Goal: Task Accomplishment & Management: Complete application form

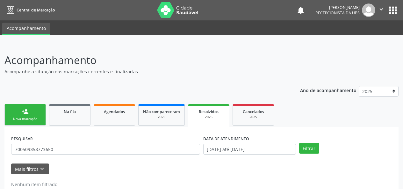
scroll to position [3, 0]
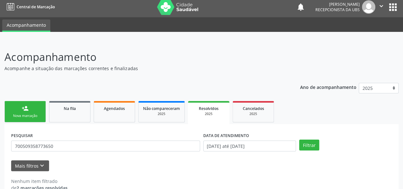
click at [22, 112] on link "person_add Nova marcação" at bounding box center [24, 111] width 41 height 21
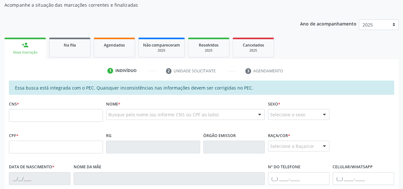
scroll to position [67, 0]
click at [34, 111] on input "text" at bounding box center [56, 115] width 94 height 13
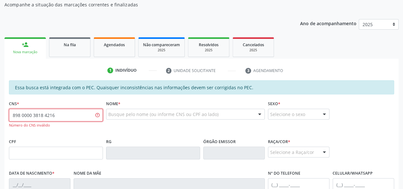
type input "898 0000 3818 4216"
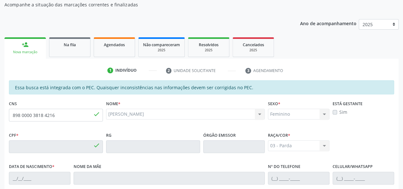
type input "156.265.194-32"
type input "[DATE]"
type input "[PERSON_NAME]"
type input "[PHONE_NUMBER]"
type input "S/N"
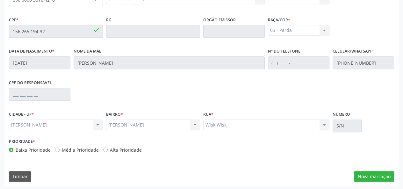
scroll to position [183, 0]
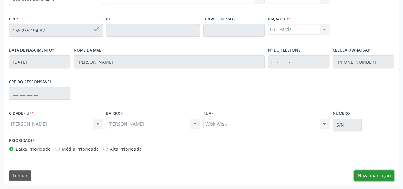
click at [366, 173] on button "Nova marcação" at bounding box center [374, 175] width 40 height 11
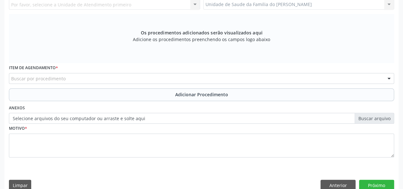
scroll to position [88, 0]
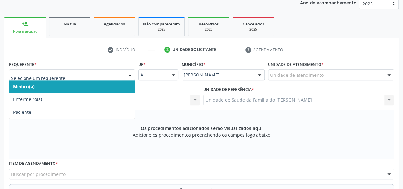
click at [122, 73] on div at bounding box center [72, 75] width 126 height 11
click at [113, 86] on span "Médico(a)" at bounding box center [72, 86] width 126 height 13
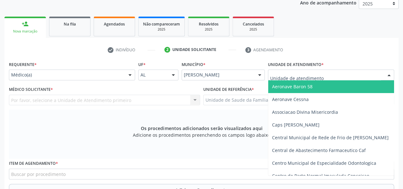
type input "j"
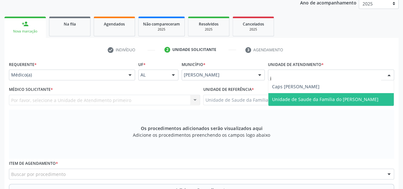
click at [308, 98] on span "Unidade de Saude da Familia do [PERSON_NAME]" at bounding box center [325, 99] width 106 height 6
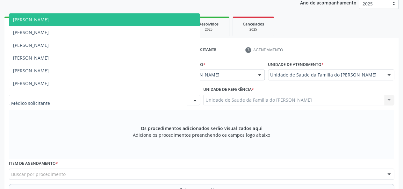
click at [197, 99] on div at bounding box center [195, 100] width 10 height 11
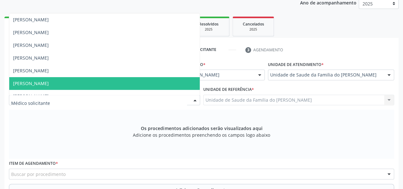
click at [159, 83] on span "[PERSON_NAME]" at bounding box center [104, 83] width 191 height 13
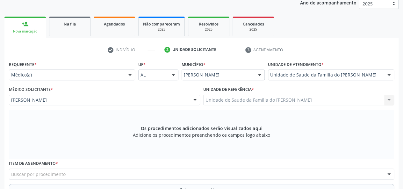
scroll to position [151, 0]
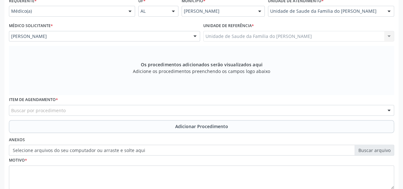
click at [143, 109] on div "Buscar por procedimento" at bounding box center [201, 110] width 385 height 11
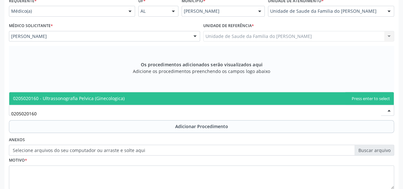
click at [143, 100] on span "0205020160 - Ultrassonografia Pelvica (Ginecologica)" at bounding box center [201, 98] width 385 height 13
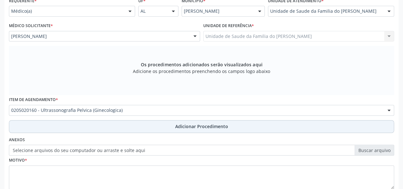
click at [134, 123] on button "Adicionar Procedimento" at bounding box center [201, 126] width 385 height 13
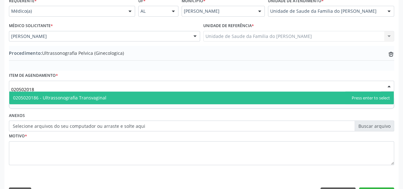
type input "0205020186"
click at [98, 95] on span "0205020186 - Ultrassonografia Transvaginal" at bounding box center [59, 98] width 93 height 6
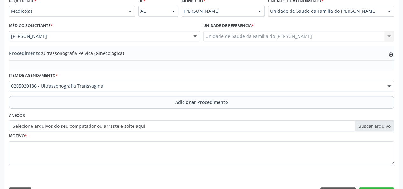
click at [98, 125] on label "Selecione arquivos do seu computador ou arraste e solte aqui" at bounding box center [201, 126] width 385 height 11
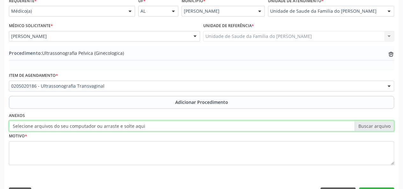
click at [98, 125] on input "Selecione arquivos do seu computador ou arraste e solte aqui" at bounding box center [201, 126] width 385 height 11
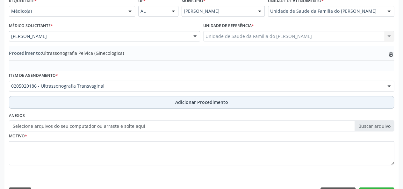
click at [172, 102] on button "Adicionar Procedimento" at bounding box center [201, 102] width 385 height 13
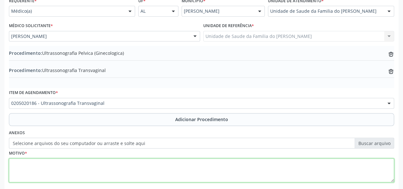
click at [142, 166] on textarea at bounding box center [201, 170] width 385 height 24
click at [164, 174] on textarea "AMENORREIA" at bounding box center [201, 170] width 385 height 24
type textarea "AMENORREIA"
click at [70, 164] on textarea "AMENORREIA" at bounding box center [201, 170] width 385 height 24
click at [34, 162] on textarea "AMENORREIA" at bounding box center [201, 170] width 385 height 24
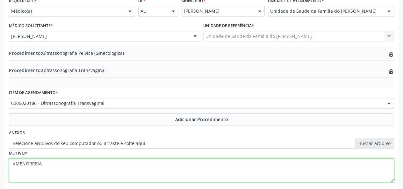
drag, startPoint x: 34, startPoint y: 162, endPoint x: 157, endPoint y: 167, distance: 122.8
click at [157, 167] on textarea "AMENORREIA" at bounding box center [201, 170] width 385 height 24
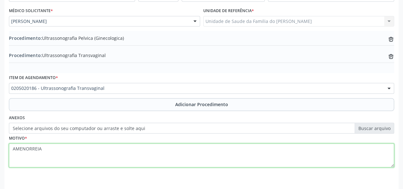
scroll to position [186, 0]
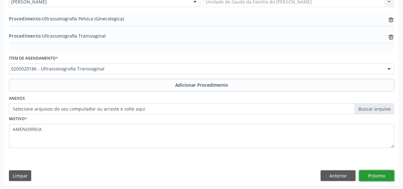
click at [382, 174] on button "Próximo" at bounding box center [376, 175] width 35 height 11
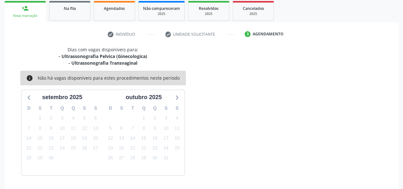
scroll to position [122, 0]
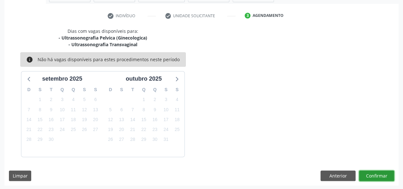
click at [382, 174] on button "Confirmar" at bounding box center [376, 176] width 35 height 11
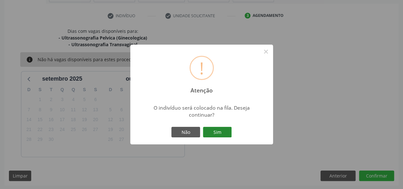
click at [217, 132] on button "Sim" at bounding box center [217, 132] width 29 height 11
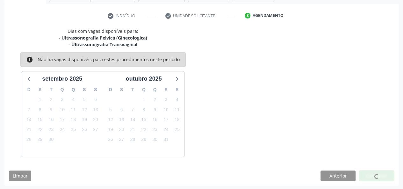
scroll to position [16, 0]
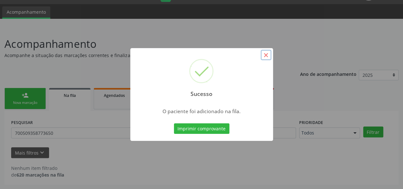
click at [262, 56] on button "×" at bounding box center [266, 55] width 11 height 11
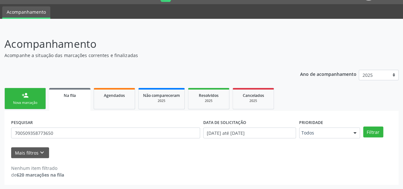
click at [33, 100] on link "person_add Nova marcação" at bounding box center [24, 98] width 41 height 21
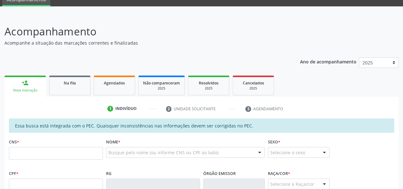
scroll to position [48, 0]
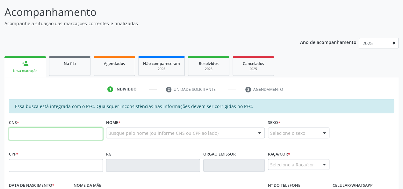
click at [75, 134] on input "text" at bounding box center [56, 134] width 94 height 13
type input "705 0070 5326 4152"
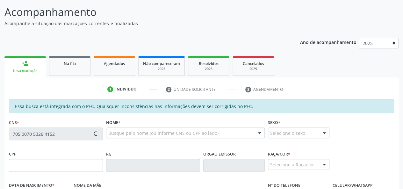
type input "382.281.144-00"
type input "29[DATE]"
type input "[PERSON_NAME]"
type input "[PHONE_NUMBER]"
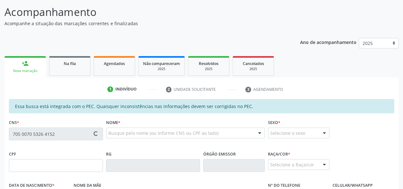
type input "03"
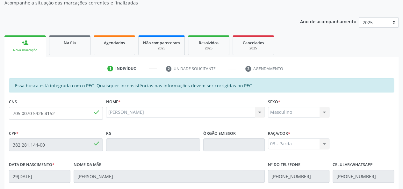
scroll to position [56, 0]
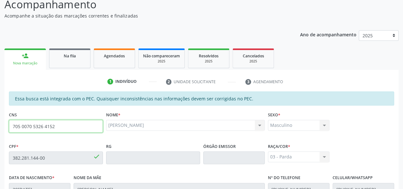
click at [50, 127] on input "705 0070 5326 4152" at bounding box center [56, 126] width 94 height 13
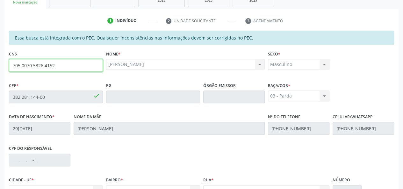
scroll to position [183, 0]
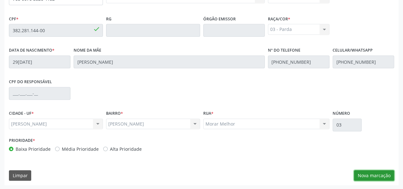
click at [369, 173] on button "Nova marcação" at bounding box center [374, 175] width 40 height 11
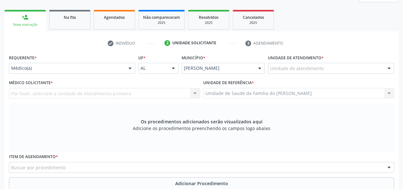
scroll to position [88, 0]
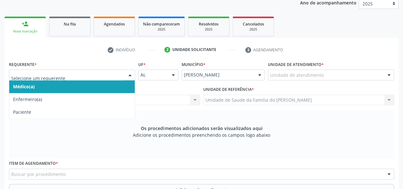
click at [126, 74] on div at bounding box center [130, 75] width 10 height 11
click at [100, 90] on span "Médico(a)" at bounding box center [72, 86] width 126 height 13
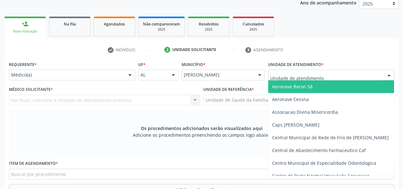
type input "j"
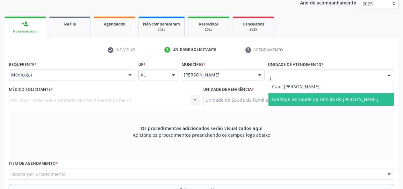
click at [300, 99] on span "Unidade de Saude da Familia do [PERSON_NAME]" at bounding box center [325, 99] width 106 height 6
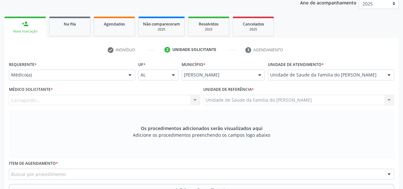
scroll to position [151, 0]
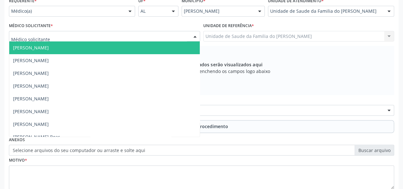
click at [191, 36] on div at bounding box center [195, 36] width 10 height 11
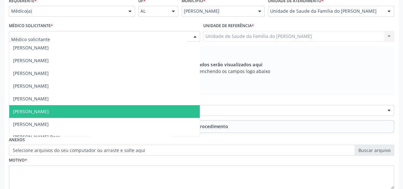
click at [126, 110] on span "[PERSON_NAME]" at bounding box center [104, 111] width 191 height 13
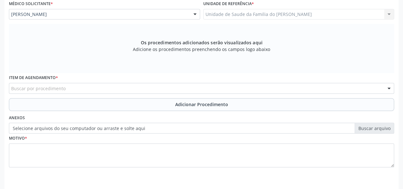
scroll to position [183, 0]
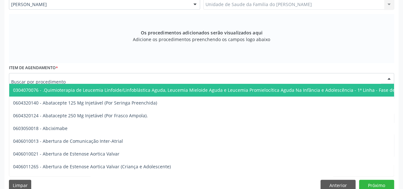
click at [130, 77] on div at bounding box center [201, 78] width 385 height 11
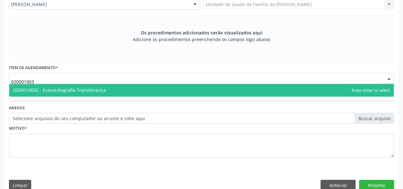
type input "0205010032"
click at [128, 92] on span "0205010032 - Ecocardiografia Transtoracica" at bounding box center [201, 90] width 385 height 13
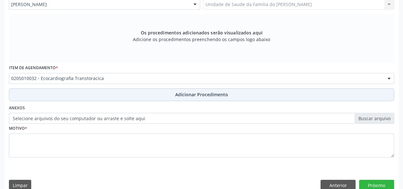
click at [125, 95] on button "Adicionar Procedimento" at bounding box center [201, 94] width 385 height 13
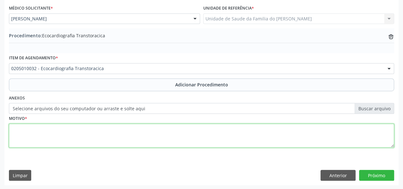
click at [113, 131] on textarea at bounding box center [201, 136] width 385 height 24
type textarea "paciente portador de has"
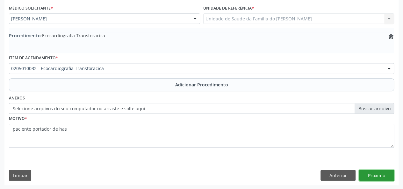
click at [371, 174] on button "Próximo" at bounding box center [376, 175] width 35 height 11
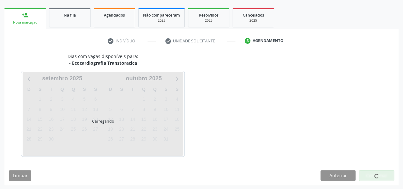
scroll to position [115, 0]
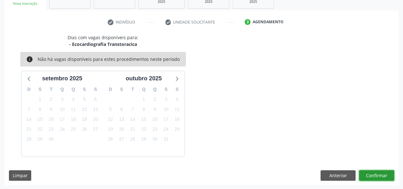
click at [371, 174] on button "Confirmar" at bounding box center [376, 175] width 35 height 11
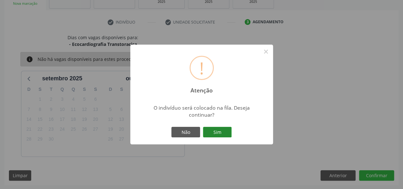
click at [221, 128] on button "Sim" at bounding box center [217, 132] width 29 height 11
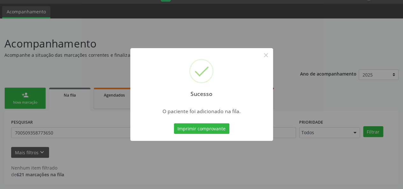
scroll to position [16, 0]
click at [269, 56] on button "×" at bounding box center [266, 55] width 11 height 11
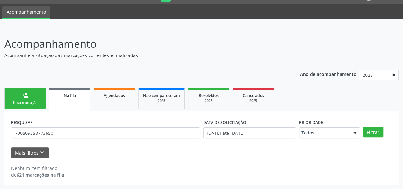
click at [36, 99] on link "person_add Nova marcação" at bounding box center [24, 98] width 41 height 21
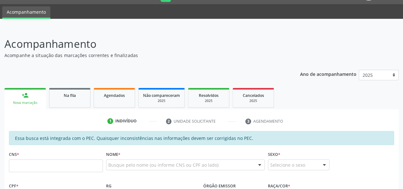
scroll to position [80, 0]
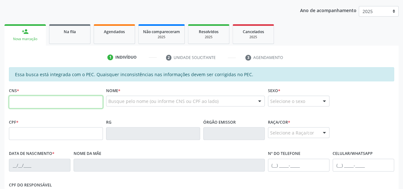
paste input "705 0070 5326 4152"
type input "705 0070 5326 4152"
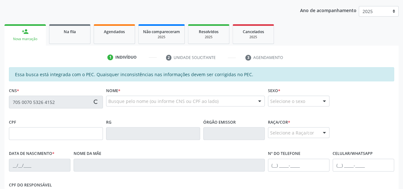
type input "382.281.144-00"
type input "29[DATE]"
type input "[PERSON_NAME]"
type input "[PHONE_NUMBER]"
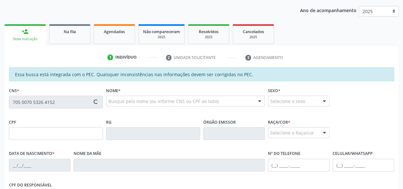
type input "03"
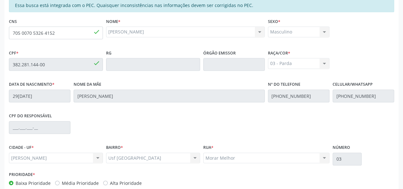
scroll to position [183, 0]
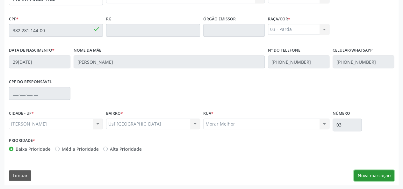
click at [382, 174] on button "Nova marcação" at bounding box center [374, 175] width 40 height 11
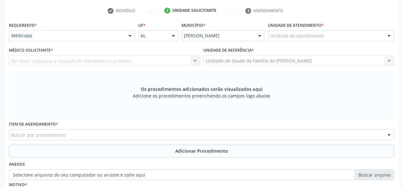
scroll to position [120, 0]
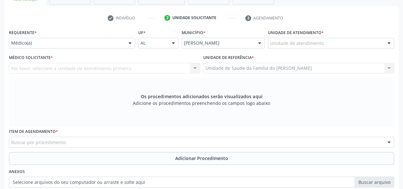
click at [126, 45] on div at bounding box center [130, 43] width 10 height 11
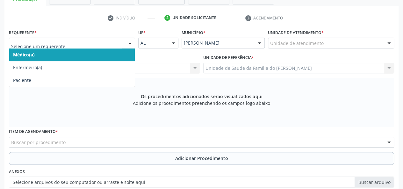
click at [93, 53] on span "Médico(a)" at bounding box center [72, 54] width 126 height 13
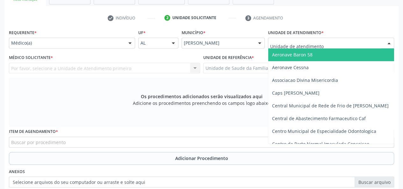
type input "j"
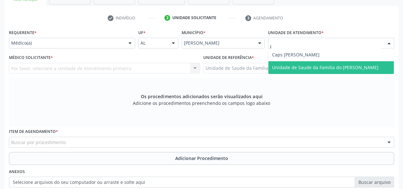
click at [300, 64] on span "Unidade de Saude da Familia do [PERSON_NAME]" at bounding box center [331, 67] width 126 height 13
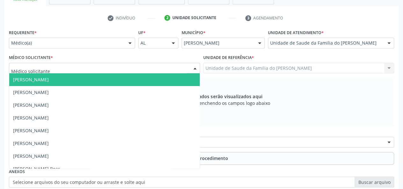
click at [191, 67] on div at bounding box center [195, 68] width 10 height 11
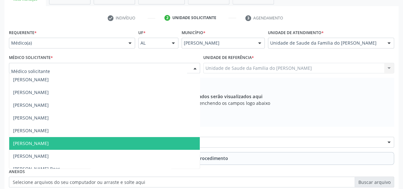
click at [132, 143] on span "[PERSON_NAME]" at bounding box center [104, 143] width 191 height 13
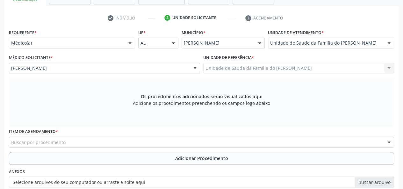
scroll to position [183, 0]
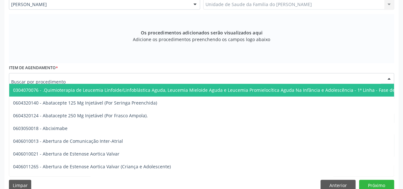
click at [122, 79] on div at bounding box center [201, 78] width 385 height 11
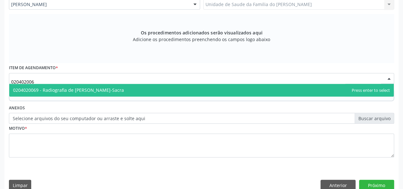
type input "0204020069"
click at [121, 89] on span "0204020069 - Radiografia de [PERSON_NAME]-Sacra" at bounding box center [201, 90] width 385 height 13
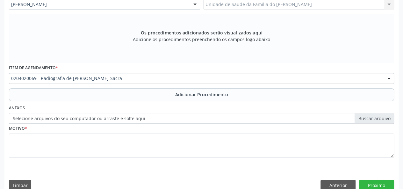
click at [121, 89] on button "Adicionar Procedimento" at bounding box center [201, 94] width 385 height 13
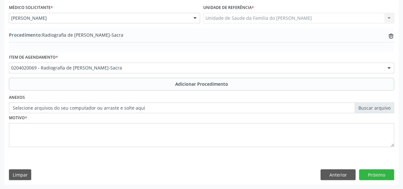
scroll to position [169, 0]
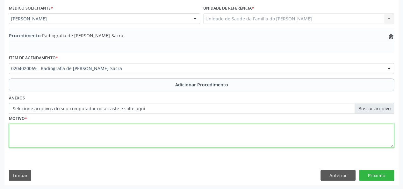
click at [112, 133] on textarea at bounding box center [201, 136] width 385 height 24
type textarea "DOR LOMBAR"
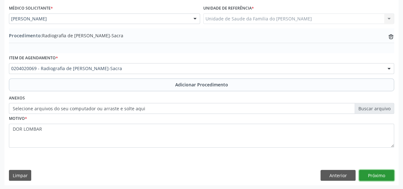
click at [391, 172] on button "Próximo" at bounding box center [376, 175] width 35 height 11
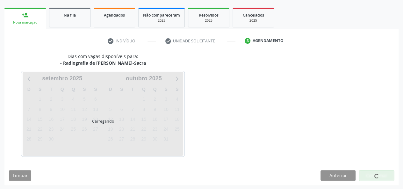
scroll to position [115, 0]
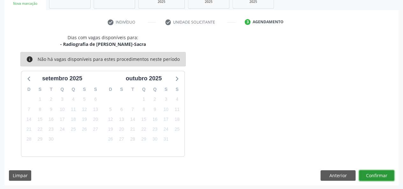
click at [376, 175] on button "Confirmar" at bounding box center [376, 175] width 35 height 11
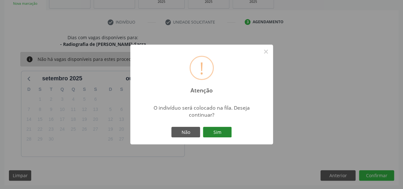
click at [222, 132] on button "Sim" at bounding box center [217, 132] width 29 height 11
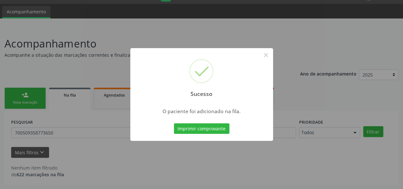
scroll to position [16, 0]
click at [265, 56] on button "×" at bounding box center [266, 55] width 11 height 11
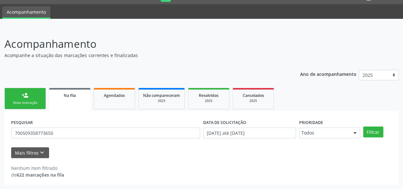
click at [26, 95] on div "person_add" at bounding box center [25, 95] width 7 height 7
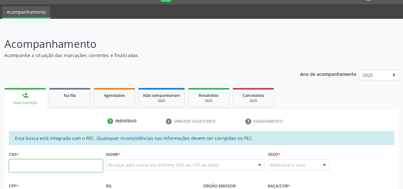
click at [39, 164] on input "text" at bounding box center [56, 165] width 94 height 13
type input "700 0020 7439 8500"
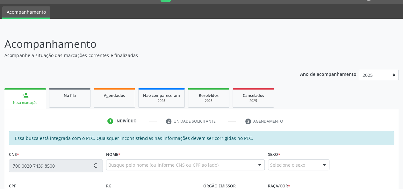
type input "141.185.854-99"
type input "[DATE]"
type input "[PERSON_NAME]"
type input "[PHONE_NUMBER]"
type input "S/N"
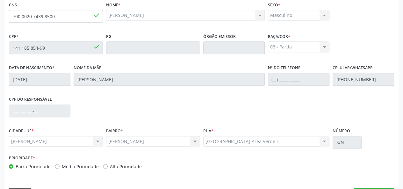
scroll to position [183, 0]
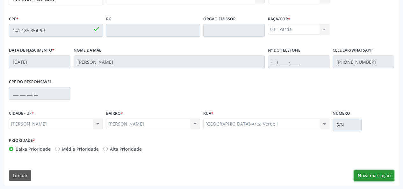
click at [386, 176] on button "Nova marcação" at bounding box center [374, 175] width 40 height 11
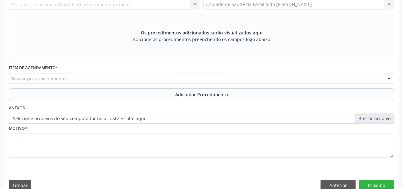
scroll to position [56, 0]
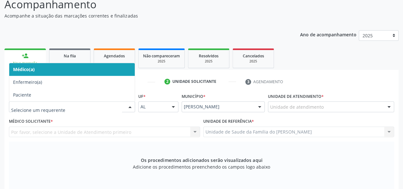
click at [129, 107] on div at bounding box center [130, 107] width 10 height 11
click at [109, 68] on span "Médico(a)" at bounding box center [72, 69] width 126 height 13
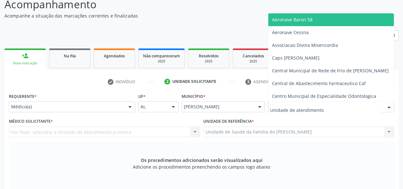
click at [390, 108] on div at bounding box center [389, 107] width 10 height 11
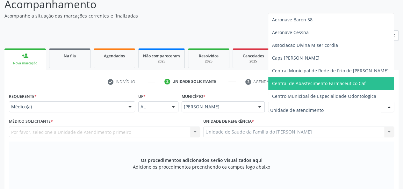
type input "J"
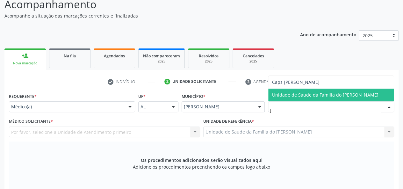
click at [379, 93] on span "Unidade de Saude da Familia do [PERSON_NAME]" at bounding box center [331, 95] width 126 height 13
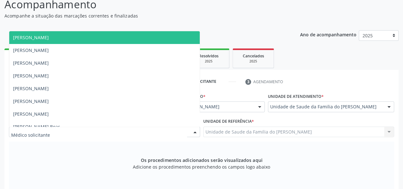
click at [194, 134] on div at bounding box center [195, 132] width 10 height 11
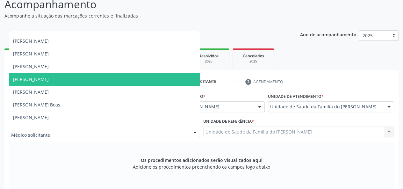
scroll to position [32, 0]
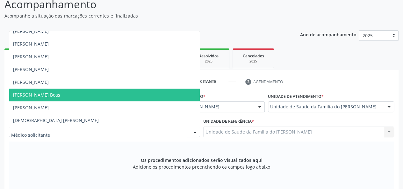
click at [156, 99] on span "[PERSON_NAME] Boas" at bounding box center [104, 95] width 191 height 13
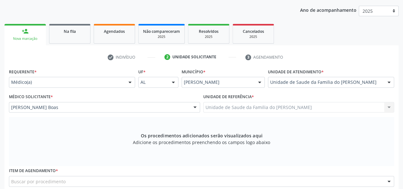
scroll to position [120, 0]
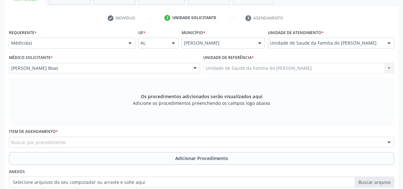
click at [121, 142] on div "Buscar por procedimento" at bounding box center [201, 142] width 385 height 11
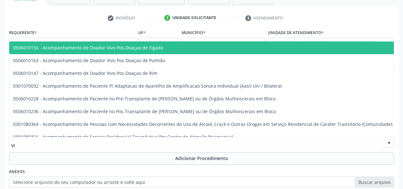
type input "V"
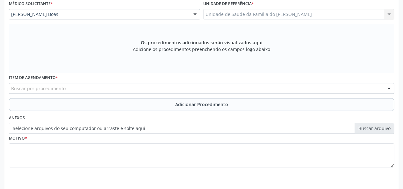
scroll to position [183, 0]
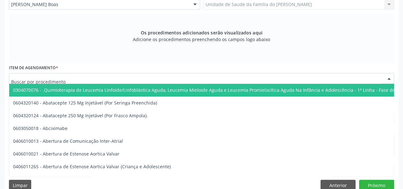
click at [113, 77] on div at bounding box center [201, 78] width 385 height 11
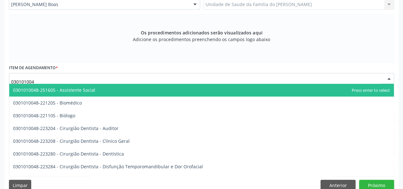
type input "0301010048"
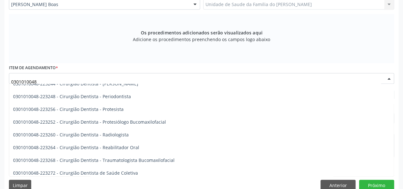
scroll to position [287, 0]
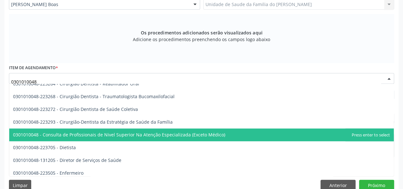
click at [153, 134] on span "0301010048 - Consulta de Profissionais de Nivel Superior Na Atenção Especializa…" at bounding box center [119, 135] width 212 height 6
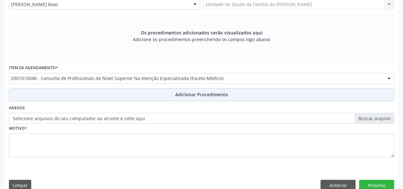
click at [139, 92] on button "Adicionar Procedimento" at bounding box center [201, 94] width 385 height 13
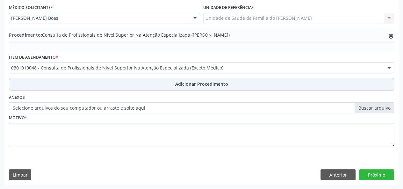
scroll to position [169, 0]
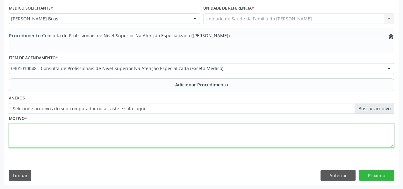
click at [129, 132] on textarea at bounding box center [201, 136] width 385 height 24
click at [28, 129] on textarea "VIDEOSASOFIBROSCOPIA ( HIPERTROFIA DE ADENOIDE)" at bounding box center [201, 136] width 385 height 24
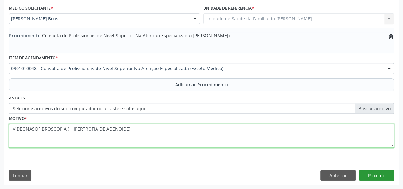
type textarea "VIDEONASOFIBROSCOPIA ( HIPERTROFIA DE ADENOIDE)"
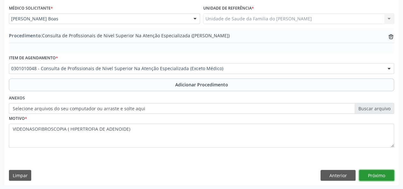
click at [368, 173] on button "Próximo" at bounding box center [376, 175] width 35 height 11
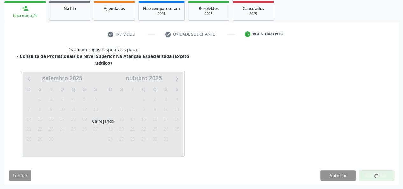
scroll to position [122, 0]
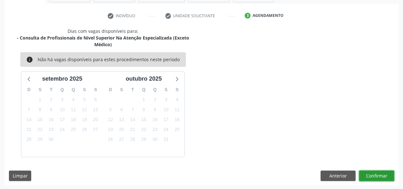
click at [369, 173] on button "Confirmar" at bounding box center [376, 176] width 35 height 11
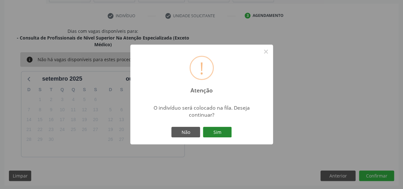
click at [213, 132] on button "Sim" at bounding box center [217, 132] width 29 height 11
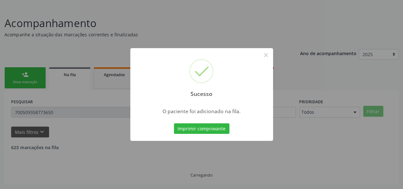
scroll to position [16, 0]
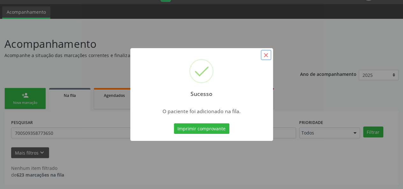
click at [271, 56] on button "×" at bounding box center [266, 55] width 11 height 11
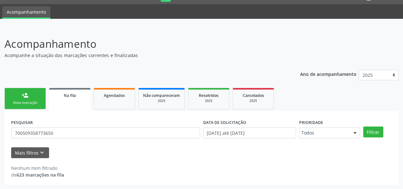
click at [22, 100] on link "person_add Nova marcação" at bounding box center [24, 98] width 41 height 21
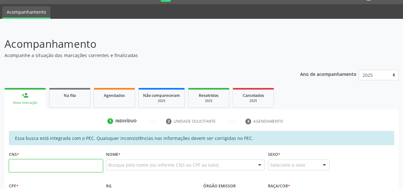
click at [33, 162] on input "text" at bounding box center [56, 165] width 94 height 13
click at [36, 169] on input "706 8052 0842 122" at bounding box center [56, 165] width 94 height 13
click at [40, 168] on input "706 8052 0842 122" at bounding box center [56, 165] width 94 height 13
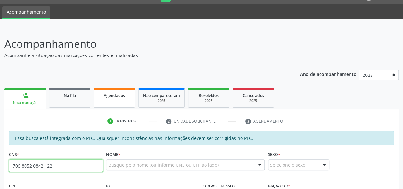
scroll to position [48, 0]
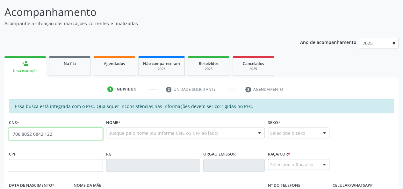
click at [33, 135] on input "706 8052 0842 122" at bounding box center [56, 134] width 94 height 13
paste input "8 2"
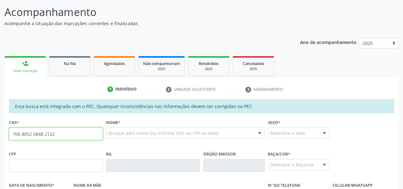
type input "706 8052 0848 2122"
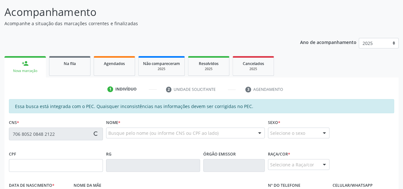
type input "186.235.484-77"
type input "[DATE]"
type input "[PERSON_NAME]"
type input "[PHONE_NUMBER]"
type input "S/N"
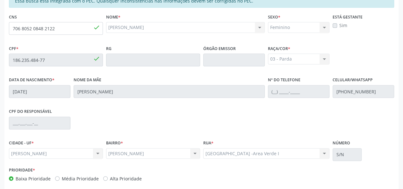
scroll to position [120, 0]
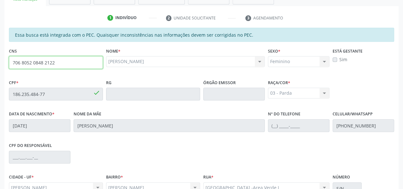
click at [25, 61] on input "706 8052 0848 2122" at bounding box center [56, 62] width 94 height 13
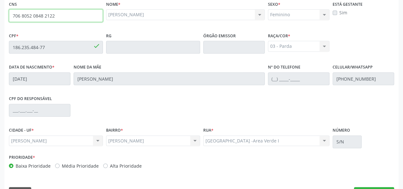
scroll to position [183, 0]
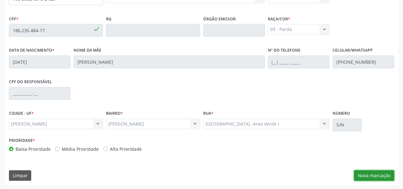
click at [363, 174] on button "Nova marcação" at bounding box center [374, 175] width 40 height 11
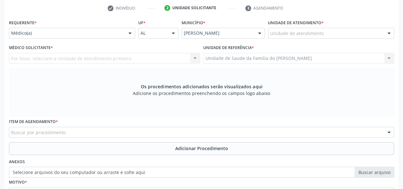
scroll to position [88, 0]
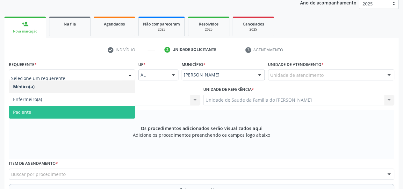
click at [96, 112] on span "Paciente" at bounding box center [72, 112] width 126 height 13
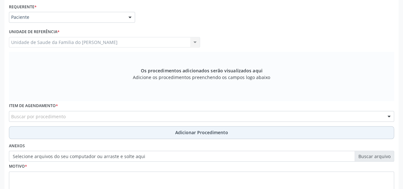
scroll to position [151, 0]
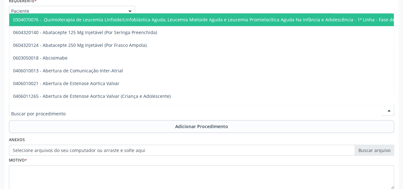
click at [75, 107] on div at bounding box center [201, 110] width 385 height 11
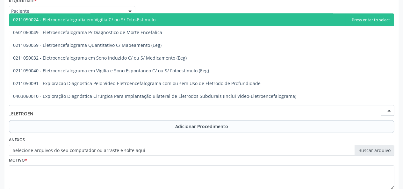
type input "ELETROENC"
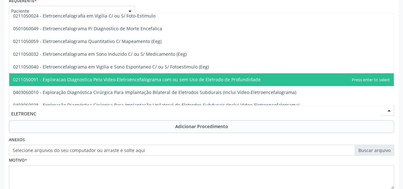
scroll to position [0, 0]
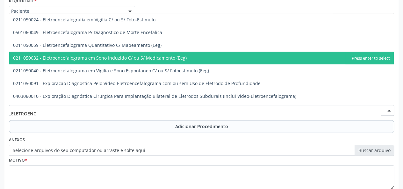
click at [100, 59] on span "0211050032 - Eletroencefalograma em Sono Induzido C/ ou S/ Medicamento (Eeg)" at bounding box center [100, 58] width 174 height 6
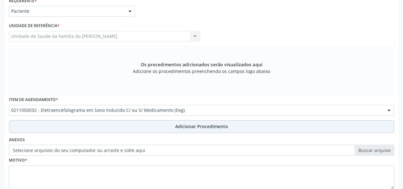
click at [106, 125] on button "Adicionar Procedimento" at bounding box center [201, 126] width 385 height 13
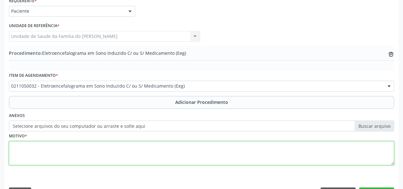
click at [99, 150] on textarea at bounding box center [201, 153] width 385 height 24
click at [27, 147] on textarea "CRISE CONVULSIVA" at bounding box center [201, 153] width 385 height 24
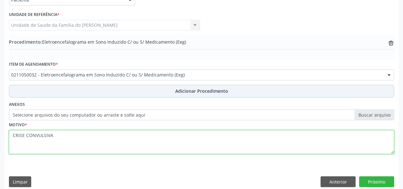
scroll to position [169, 0]
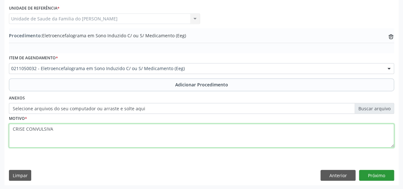
type textarea "CRISE CONVULSIVA"
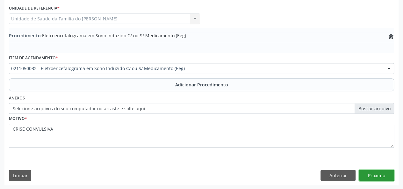
click at [372, 172] on button "Próximo" at bounding box center [376, 175] width 35 height 11
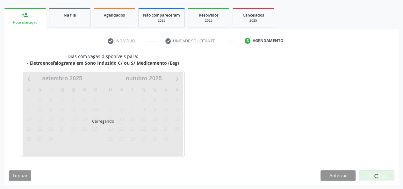
scroll to position [115, 0]
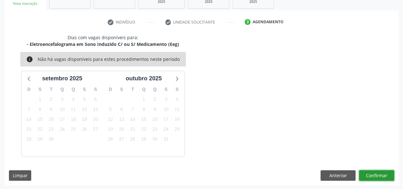
click at [366, 174] on button "Confirmar" at bounding box center [376, 175] width 35 height 11
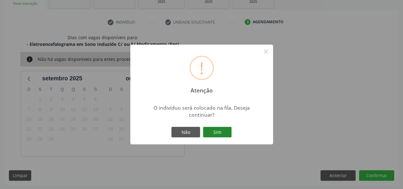
click at [212, 129] on button "Sim" at bounding box center [217, 132] width 29 height 11
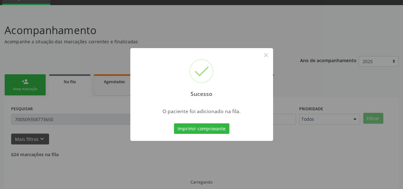
scroll to position [16, 0]
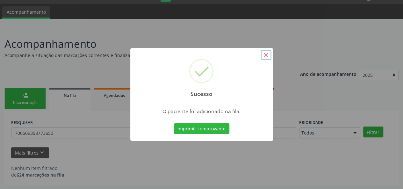
click at [265, 52] on button "×" at bounding box center [266, 55] width 11 height 11
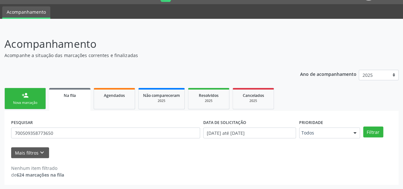
click at [29, 97] on link "person_add Nova marcação" at bounding box center [24, 98] width 41 height 21
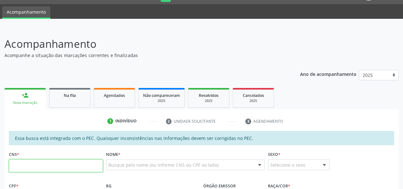
paste input "706 8052 0848 2122"
type input "706 8052 0848 2122"
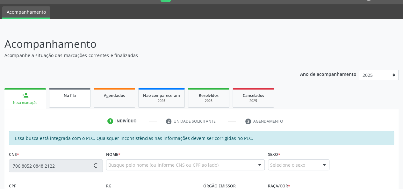
type input "186.235.484-77"
type input "[DATE]"
type input "[PERSON_NAME]"
type input "[PHONE_NUMBER]"
type input "S/N"
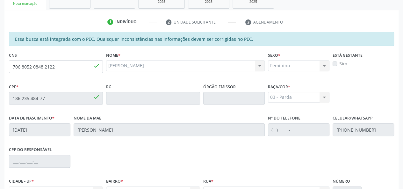
scroll to position [183, 0]
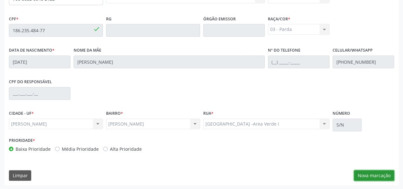
click at [367, 174] on button "Nova marcação" at bounding box center [374, 175] width 40 height 11
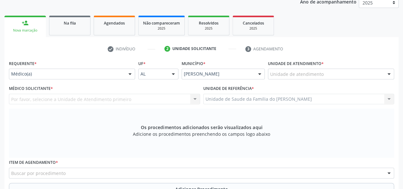
scroll to position [88, 0]
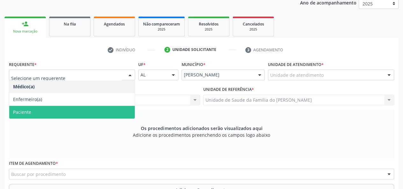
click at [80, 111] on span "Paciente" at bounding box center [72, 112] width 126 height 13
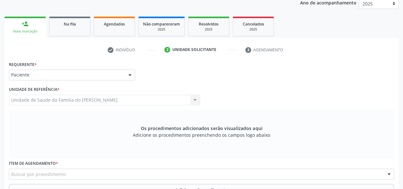
scroll to position [183, 0]
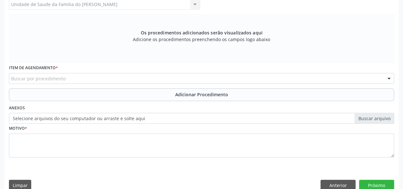
click at [75, 79] on div "Buscar por procedimento" at bounding box center [201, 78] width 385 height 11
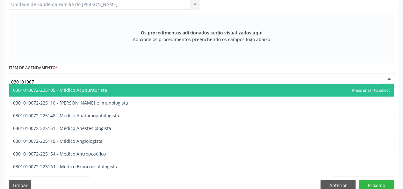
type input "0301010072"
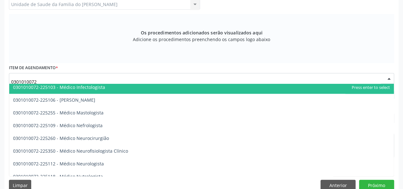
scroll to position [446, 0]
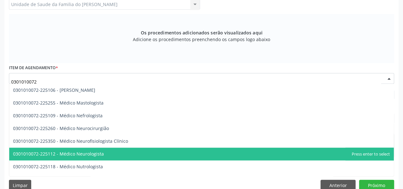
click at [99, 152] on span "0301010072-225112 - Médico Neurologista" at bounding box center [58, 154] width 91 height 6
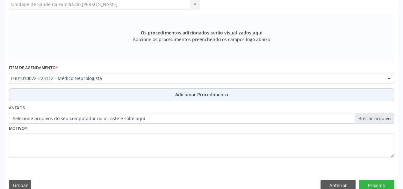
click at [96, 96] on button "Adicionar Procedimento" at bounding box center [201, 94] width 385 height 13
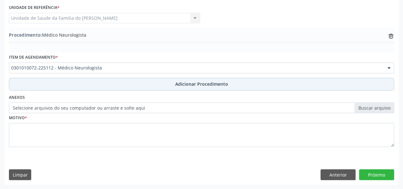
scroll to position [169, 0]
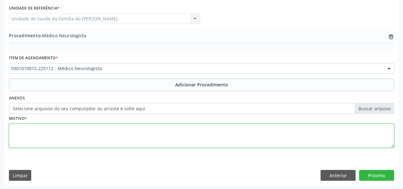
click at [74, 133] on textarea at bounding box center [201, 136] width 385 height 24
click at [59, 132] on textarea "CRISES CONVULSIVAS" at bounding box center [201, 136] width 385 height 24
click at [47, 129] on textarea "CRISES CONVULSIVAS" at bounding box center [201, 136] width 385 height 24
type textarea "CRISES CONVULSIVAS"
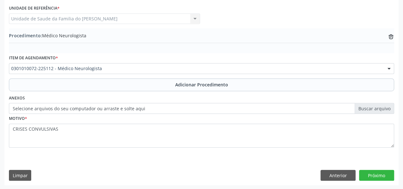
drag, startPoint x: 47, startPoint y: 129, endPoint x: 84, endPoint y: 150, distance: 42.7
click at [82, 150] on fieldset "Motivo * CRISES CONVULSIVAS" at bounding box center [201, 133] width 385 height 38
click at [371, 174] on button "Próximo" at bounding box center [376, 175] width 35 height 11
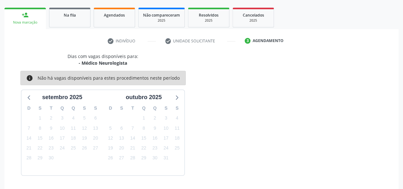
scroll to position [115, 0]
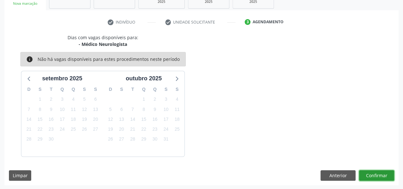
click at [371, 174] on button "Confirmar" at bounding box center [376, 175] width 35 height 11
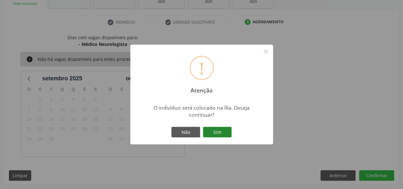
click at [216, 132] on button "Sim" at bounding box center [217, 132] width 29 height 11
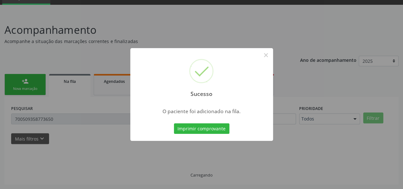
scroll to position [16, 0]
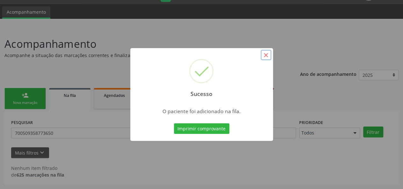
click at [267, 57] on button "×" at bounding box center [266, 55] width 11 height 11
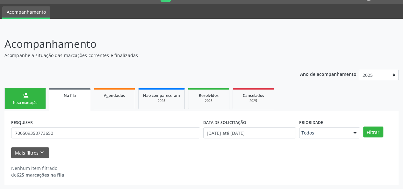
click at [27, 102] on div "Nova marcação" at bounding box center [25, 102] width 32 height 5
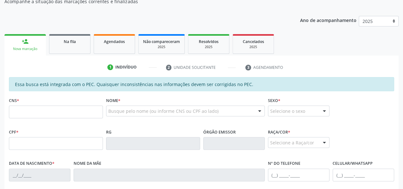
scroll to position [80, 0]
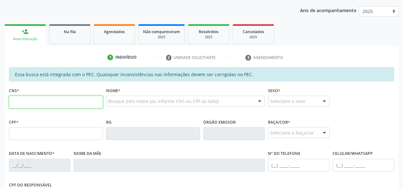
click at [55, 102] on input "text" at bounding box center [56, 102] width 94 height 13
type input "700 1099 8084 1811"
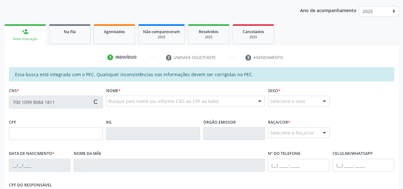
type input "113.517.224-25"
type input "[DATE]"
type input "[PERSON_NAME]"
type input "[PHONE_NUMBER]"
type input "S/N"
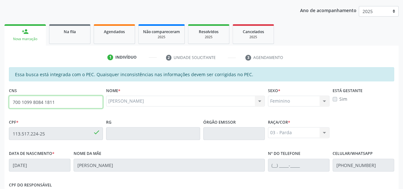
click at [35, 101] on input "700 1099 8084 1811" at bounding box center [56, 102] width 94 height 13
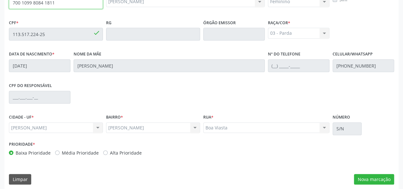
scroll to position [183, 0]
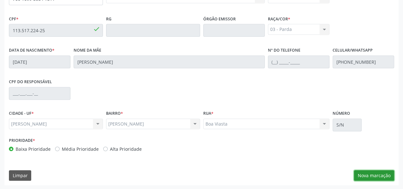
click at [370, 173] on button "Nova marcação" at bounding box center [374, 175] width 40 height 11
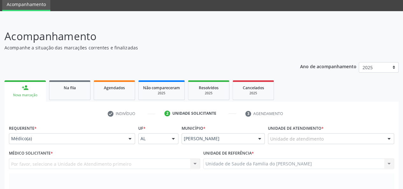
scroll to position [56, 0]
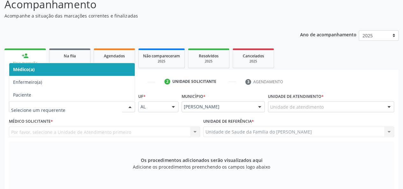
click at [123, 107] on div at bounding box center [72, 106] width 126 height 11
click at [106, 69] on span "Médico(a)" at bounding box center [72, 69] width 126 height 13
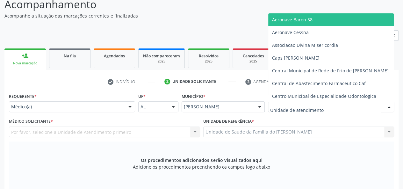
type input "J"
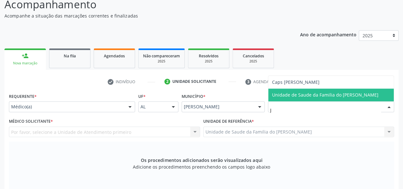
click at [326, 94] on span "Unidade de Saude da Familia do [PERSON_NAME]" at bounding box center [325, 95] width 106 height 6
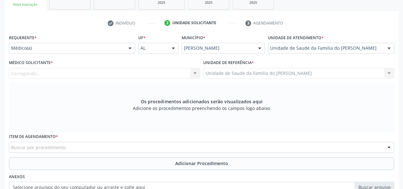
scroll to position [120, 0]
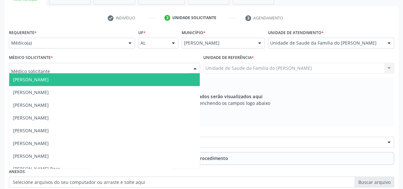
click at [192, 67] on div at bounding box center [195, 68] width 10 height 11
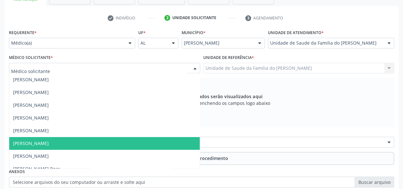
click at [126, 142] on span "[PERSON_NAME]" at bounding box center [104, 143] width 191 height 13
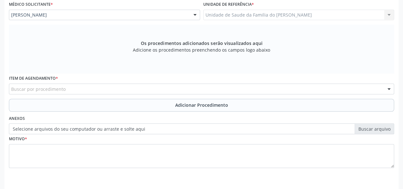
scroll to position [183, 0]
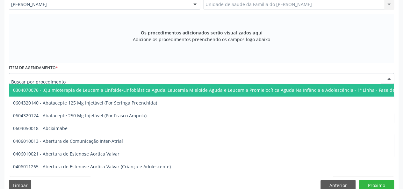
click at [124, 78] on div at bounding box center [201, 78] width 385 height 11
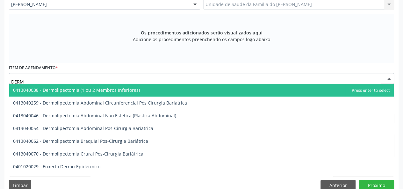
type input "DERMA"
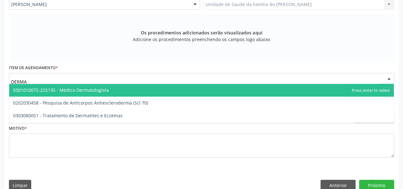
click at [133, 90] on span "0301010072-225135 - Médico Dermatologista" at bounding box center [201, 90] width 385 height 13
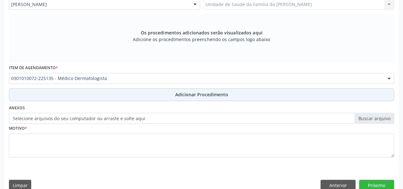
click at [139, 92] on button "Adicionar Procedimento" at bounding box center [201, 94] width 385 height 13
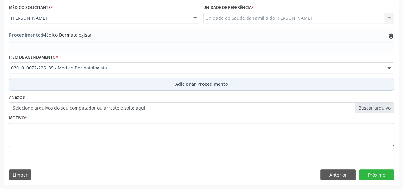
scroll to position [169, 0]
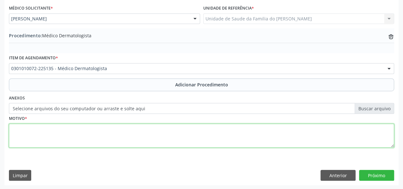
click at [135, 132] on textarea at bounding box center [201, 136] width 385 height 24
type textarea "CICATRIZ QUELOIDE"
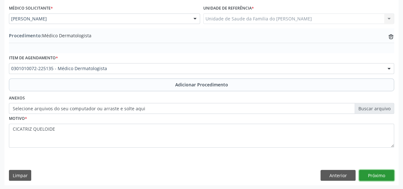
click at [382, 174] on button "Próximo" at bounding box center [376, 175] width 35 height 11
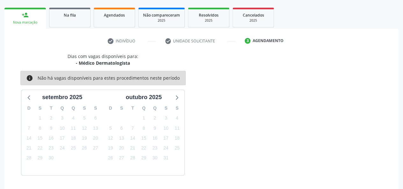
scroll to position [115, 0]
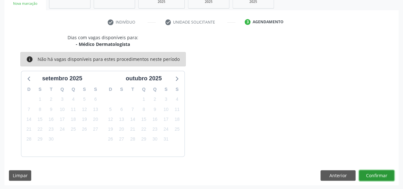
click at [382, 174] on button "Confirmar" at bounding box center [376, 175] width 35 height 11
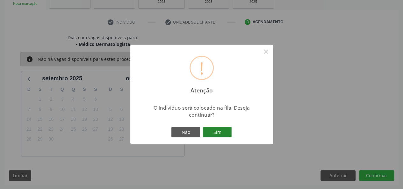
click at [215, 132] on button "Sim" at bounding box center [217, 132] width 29 height 11
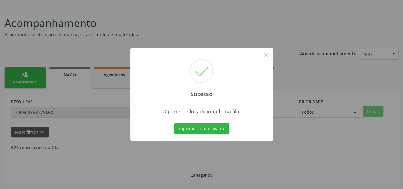
scroll to position [16, 0]
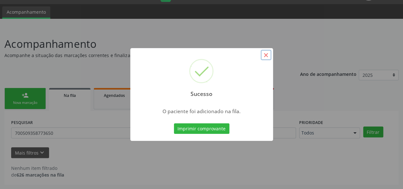
click at [268, 52] on button "×" at bounding box center [266, 55] width 11 height 11
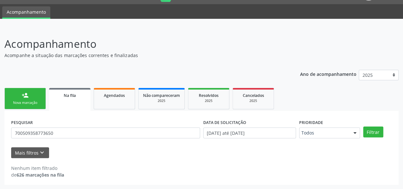
click at [34, 96] on link "person_add Nova marcação" at bounding box center [24, 98] width 41 height 21
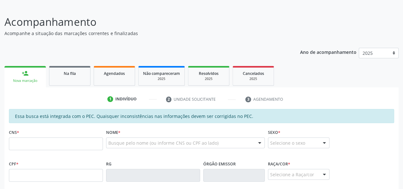
scroll to position [48, 0]
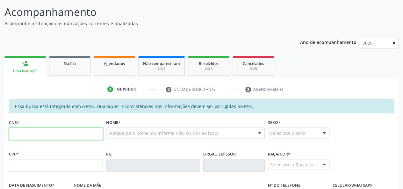
paste input "700 1099 8084 1811"
type input "700 1099 8084 1811"
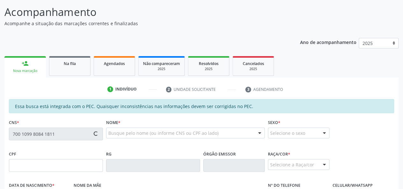
type input "113.517.224-25"
type input "[DATE]"
type input "[PERSON_NAME]"
type input "[PHONE_NUMBER]"
type input "S/N"
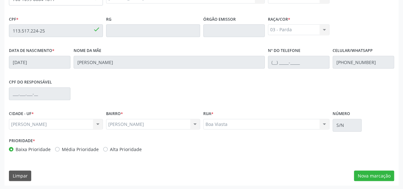
scroll to position [183, 0]
click at [363, 173] on button "Nova marcação" at bounding box center [374, 175] width 40 height 11
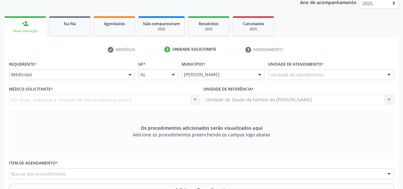
scroll to position [88, 0]
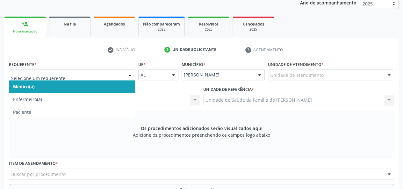
click at [125, 74] on div "Médico(a) Enfermeiro(a) Paciente Nenhum resultado encontrado para: " " Não há n…" at bounding box center [72, 75] width 126 height 11
click at [87, 83] on span "Médico(a)" at bounding box center [72, 86] width 126 height 13
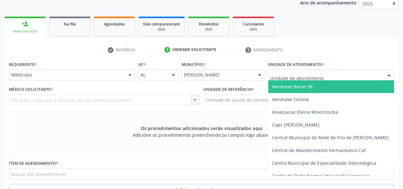
type input "J"
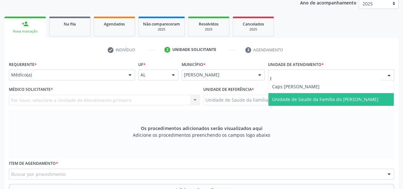
click at [307, 97] on span "Unidade de Saude da Familia do [PERSON_NAME]" at bounding box center [325, 99] width 106 height 6
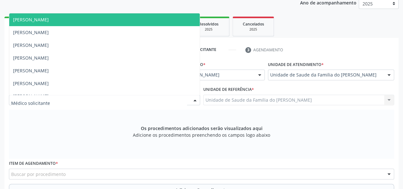
click at [195, 99] on div at bounding box center [195, 100] width 10 height 11
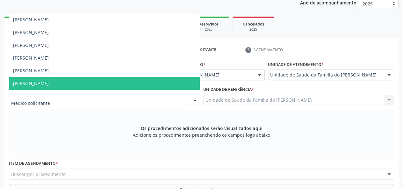
click at [156, 83] on span "[PERSON_NAME]" at bounding box center [104, 83] width 191 height 13
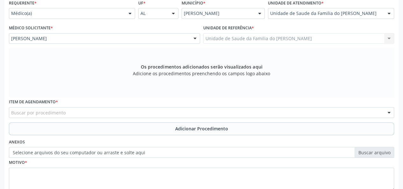
scroll to position [151, 0]
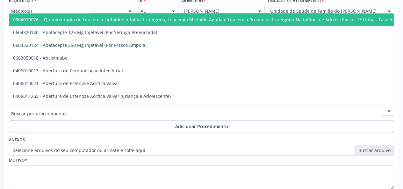
click at [152, 109] on div at bounding box center [201, 110] width 385 height 11
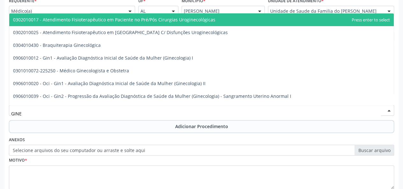
type input "GINEC"
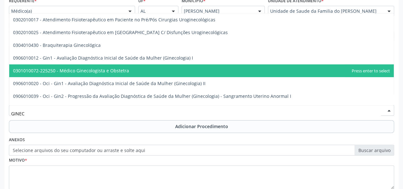
click at [139, 73] on span "0301010072-225250 - Médico Ginecologista e Obstetra" at bounding box center [201, 70] width 385 height 13
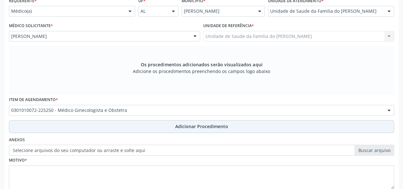
click at [142, 121] on button "Adicionar Procedimento" at bounding box center [201, 126] width 385 height 13
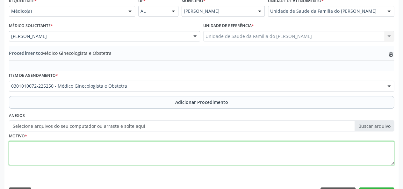
click at [134, 149] on textarea at bounding box center [201, 153] width 385 height 24
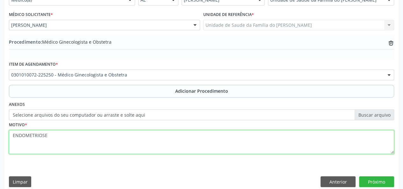
scroll to position [169, 0]
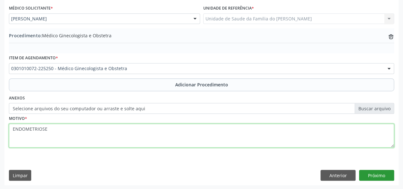
type textarea "ENDOMETRIOSE"
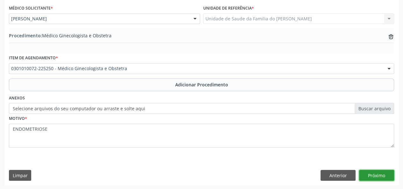
click at [379, 175] on button "Próximo" at bounding box center [376, 175] width 35 height 11
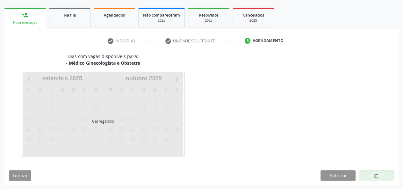
scroll to position [115, 0]
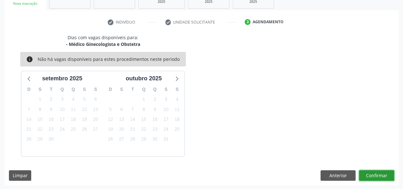
click at [377, 176] on button "Confirmar" at bounding box center [376, 175] width 35 height 11
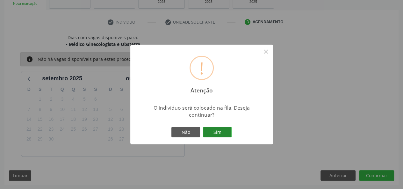
click at [214, 133] on button "Sim" at bounding box center [217, 132] width 29 height 11
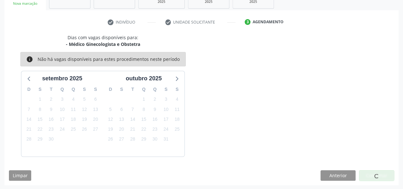
scroll to position [16, 0]
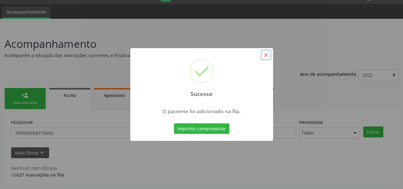
click at [267, 56] on button "×" at bounding box center [266, 55] width 11 height 11
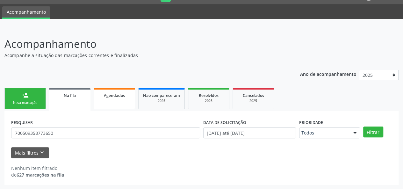
click at [118, 103] on link "Agendados" at bounding box center [114, 98] width 41 height 21
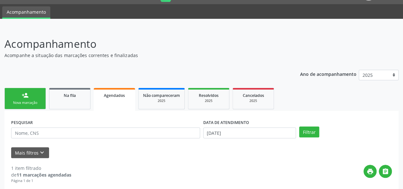
scroll to position [30, 0]
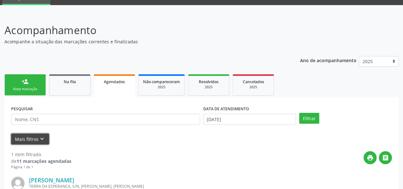
click at [42, 140] on icon "keyboard_arrow_down" at bounding box center [42, 138] width 7 height 7
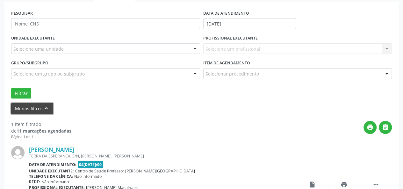
scroll to position [94, 0]
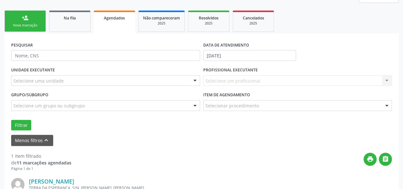
click at [120, 22] on link "Agendados" at bounding box center [114, 22] width 41 height 23
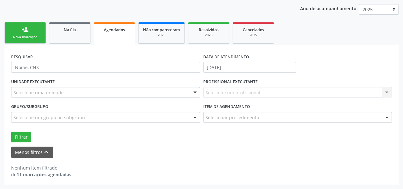
scroll to position [81, 0]
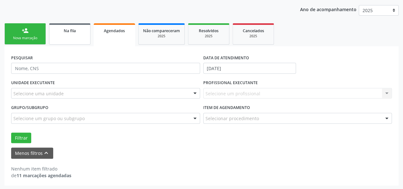
click at [77, 33] on div "Na fila" at bounding box center [70, 30] width 32 height 7
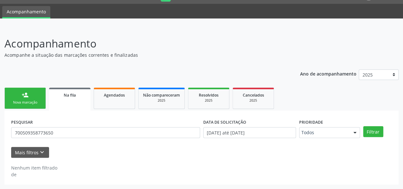
scroll to position [16, 0]
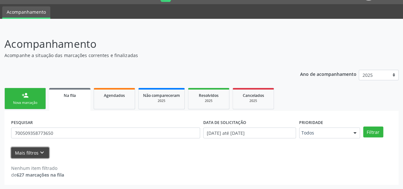
click at [37, 153] on button "Mais filtros keyboard_arrow_down" at bounding box center [30, 152] width 38 height 11
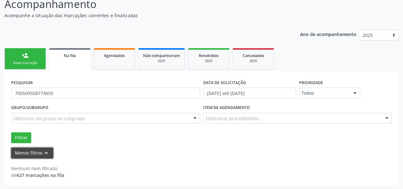
scroll to position [56, 0]
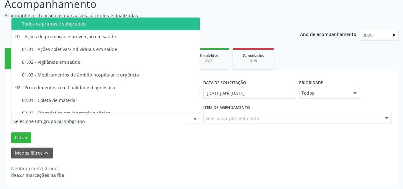
click at [133, 120] on div at bounding box center [105, 118] width 189 height 11
click at [258, 116] on div "Selecionar procedimento" at bounding box center [297, 118] width 189 height 11
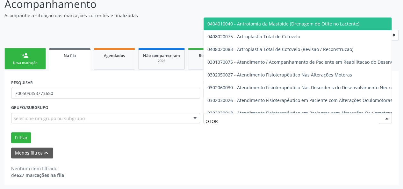
type input "OTORR"
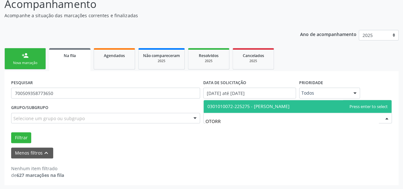
click at [262, 105] on span "0301010072-225275 - [PERSON_NAME]" at bounding box center [249, 106] width 82 height 6
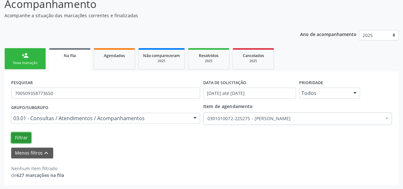
click at [22, 138] on button "Filtrar" at bounding box center [21, 137] width 20 height 11
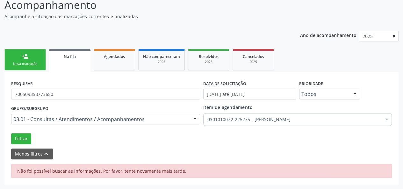
scroll to position [54, 0]
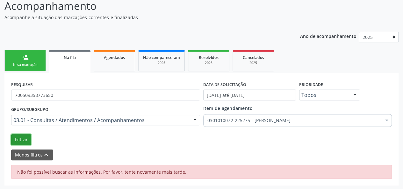
click at [27, 140] on button "Filtrar" at bounding box center [21, 139] width 20 height 11
click at [24, 138] on button "Filtrar" at bounding box center [21, 139] width 20 height 11
click at [25, 61] on link "person_add Nova marcação" at bounding box center [24, 60] width 41 height 21
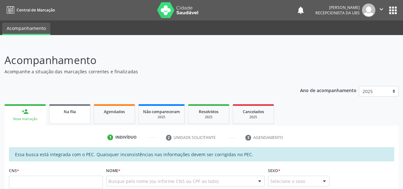
click at [67, 113] on span "Na fila" at bounding box center [70, 111] width 12 height 5
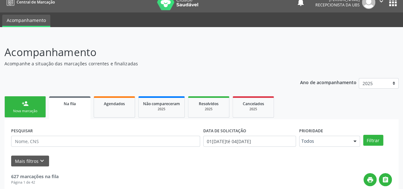
scroll to position [32, 0]
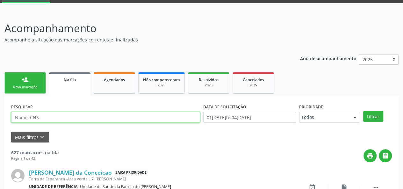
click at [59, 120] on input "text" at bounding box center [105, 117] width 189 height 11
type input "neusa"
click at [363, 111] on button "Filtrar" at bounding box center [373, 116] width 20 height 11
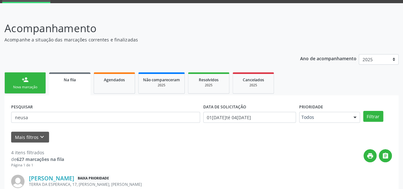
click at [74, 86] on link "Na fila" at bounding box center [69, 83] width 41 height 23
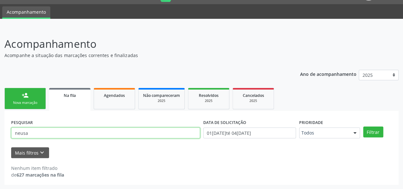
drag, startPoint x: 83, startPoint y: 135, endPoint x: 1, endPoint y: 125, distance: 82.8
click at [0, 131] on div "Acompanhamento Acompanhe a situação das marcações correntes e finalizadas Relat…" at bounding box center [201, 109] width 403 height 162
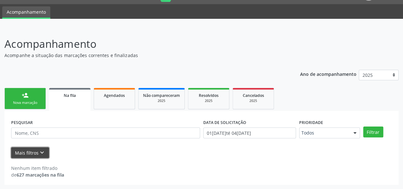
click at [16, 151] on button "Mais filtros keyboard_arrow_down" at bounding box center [30, 152] width 38 height 11
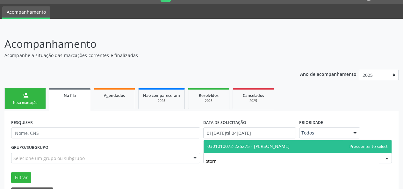
type input "otorri"
click at [238, 148] on span "0301010072-225275 - [PERSON_NAME]" at bounding box center [249, 146] width 82 height 6
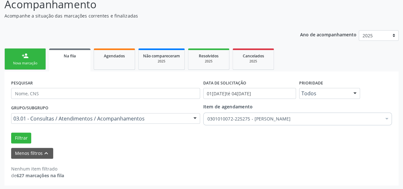
scroll to position [56, 0]
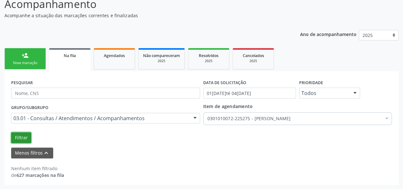
click at [24, 136] on button "Filtrar" at bounding box center [21, 137] width 20 height 11
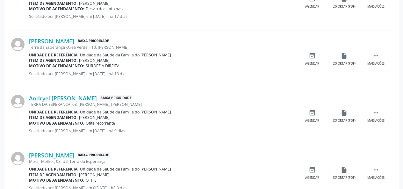
scroll to position [371, 0]
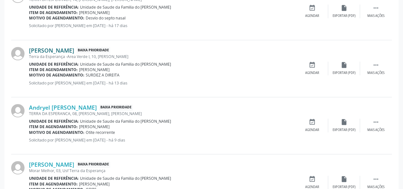
click at [74, 50] on link "Hosana Nascimento Leite Santos" at bounding box center [51, 50] width 45 height 7
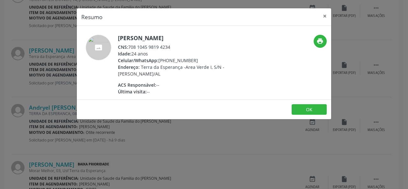
click at [225, 38] on h5 "Hosana Nascimento Leite Santos" at bounding box center [180, 38] width 124 height 7
drag, startPoint x: 183, startPoint y: 48, endPoint x: 129, endPoint y: 48, distance: 53.6
click at [129, 48] on div "CNS: 708 1045 9819 4234" at bounding box center [180, 47] width 124 height 7
copy div "708 1045 9819 4234"
click at [325, 17] on button "×" at bounding box center [324, 16] width 13 height 16
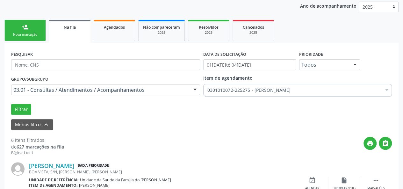
scroll to position [0, 0]
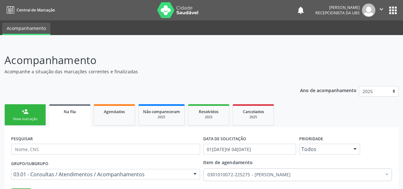
click at [16, 114] on link "person_add Nova marcação" at bounding box center [24, 114] width 41 height 21
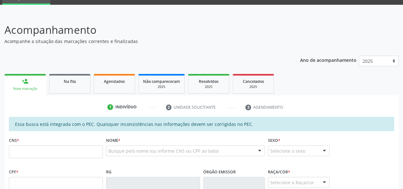
scroll to position [64, 0]
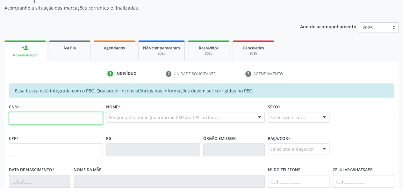
click at [25, 119] on input "text" at bounding box center [56, 118] width 94 height 13
type input "898 0049 8999 6048"
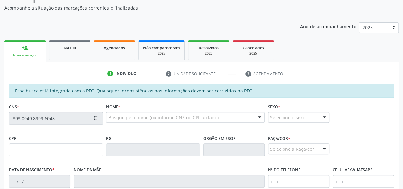
type input "162.641.454-83"
type input "16/02/2020"
type input "Juliana Dayane dos Santos"
type input "(82) 99429-4758"
type input "39"
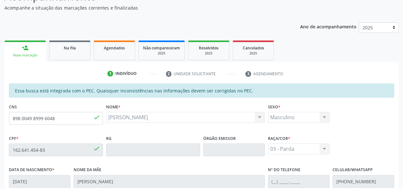
scroll to position [183, 0]
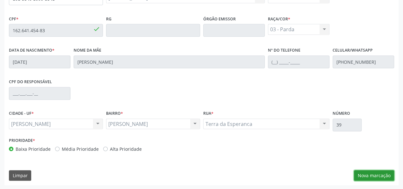
click at [365, 172] on button "Nova marcação" at bounding box center [374, 175] width 40 height 11
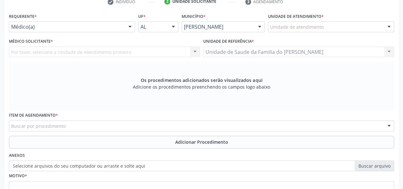
scroll to position [88, 0]
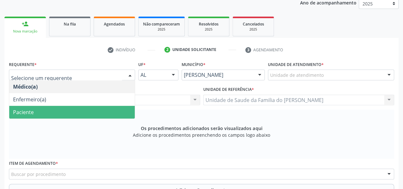
click at [86, 111] on span "Paciente" at bounding box center [72, 112] width 126 height 13
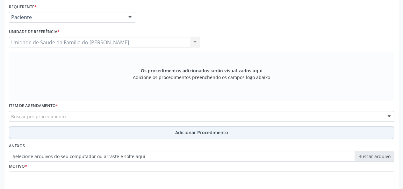
scroll to position [151, 0]
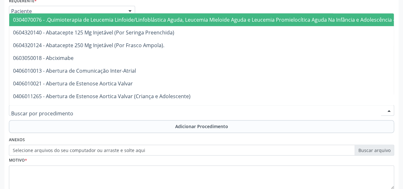
click at [88, 111] on div at bounding box center [201, 110] width 385 height 11
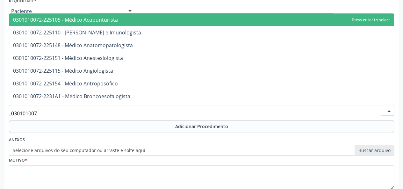
type input "0301010072"
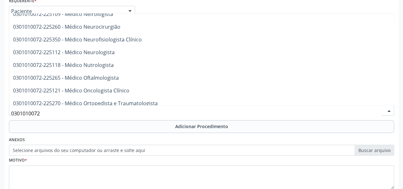
scroll to position [478, 0]
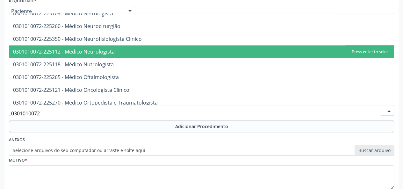
click at [94, 51] on span "0301010072-225112 - Médico Neurologista" at bounding box center [64, 51] width 102 height 7
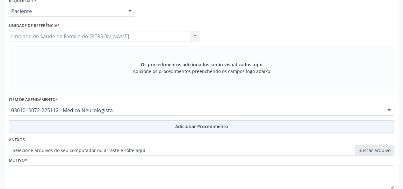
click at [144, 123] on button "Adicionar Procedimento" at bounding box center [201, 126] width 385 height 13
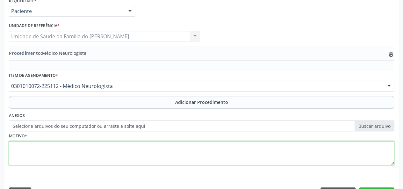
click at [92, 156] on textarea at bounding box center [201, 153] width 385 height 24
type textarea "n"
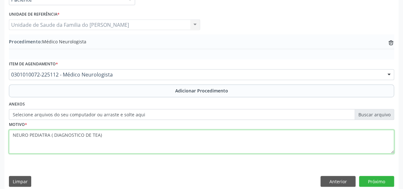
scroll to position [169, 0]
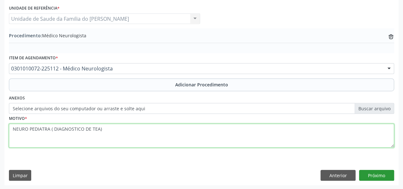
type textarea "NEURO PEDIATRA ( DIAGNOSTICO DE TEA)"
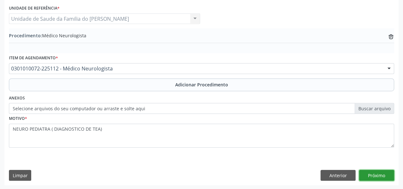
click at [373, 175] on button "Próximo" at bounding box center [376, 175] width 35 height 11
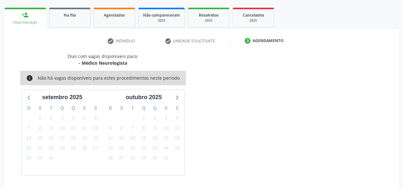
scroll to position [115, 0]
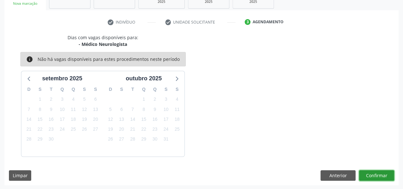
click at [373, 176] on button "Confirmar" at bounding box center [376, 175] width 35 height 11
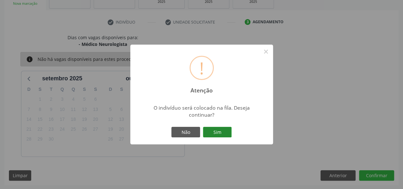
click at [221, 133] on button "Sim" at bounding box center [217, 132] width 29 height 11
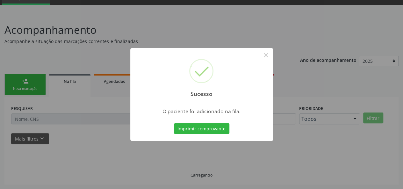
scroll to position [30, 0]
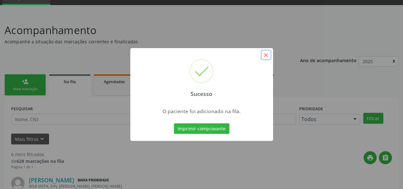
click at [267, 56] on button "×" at bounding box center [266, 55] width 11 height 11
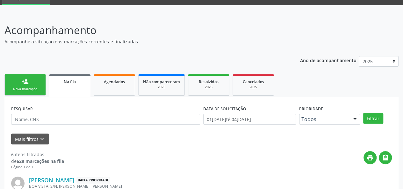
click at [25, 84] on div "person_add" at bounding box center [25, 81] width 7 height 7
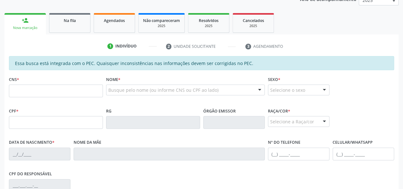
scroll to position [94, 0]
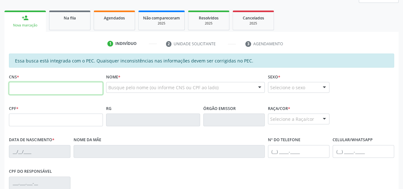
click at [54, 89] on input "text" at bounding box center [56, 88] width 94 height 13
type input "898 0049 8999 6048"
type input "162.641.454-83"
type input "16/02/2020"
type input "Juliana Dayane dos Santos"
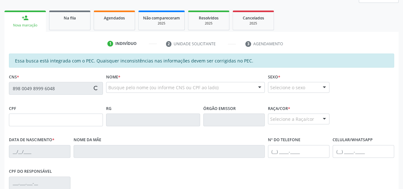
type input "(82) 99429-4758"
type input "39"
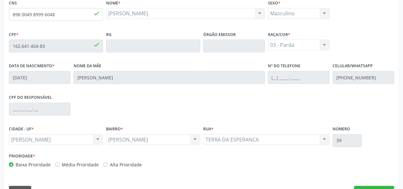
scroll to position [183, 0]
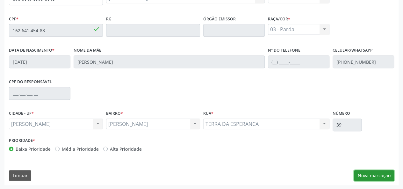
click at [373, 173] on button "Nova marcação" at bounding box center [374, 175] width 40 height 11
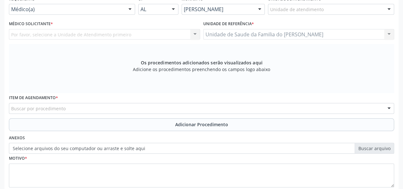
scroll to position [120, 0]
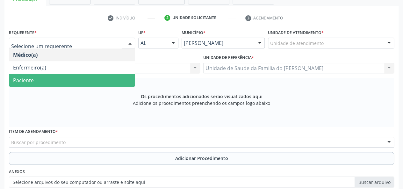
click at [104, 79] on span "Paciente" at bounding box center [72, 80] width 126 height 13
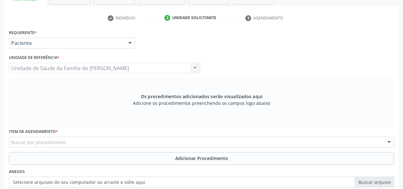
click at [77, 141] on div "Buscar por procedimento" at bounding box center [201, 142] width 385 height 11
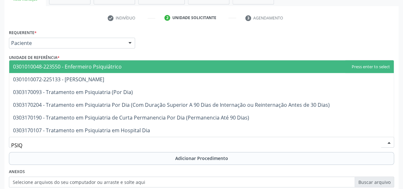
type input "PSIQU"
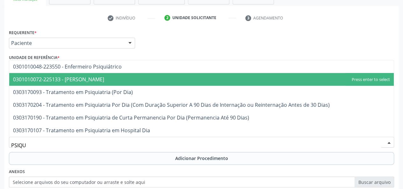
click at [93, 78] on span "0301010072-225133 - [PERSON_NAME]" at bounding box center [58, 79] width 91 height 7
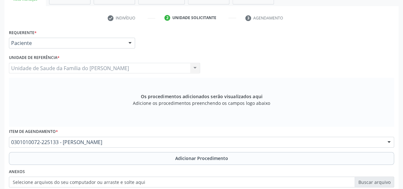
scroll to position [151, 0]
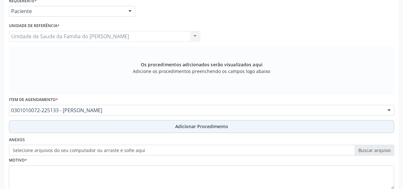
click at [173, 127] on button "Adicionar Procedimento" at bounding box center [201, 126] width 385 height 13
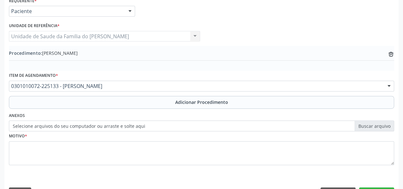
scroll to position [169, 0]
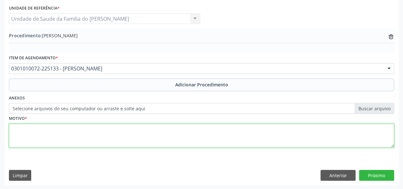
click at [260, 132] on textarea at bounding box center [201, 136] width 385 height 24
type textarea "DIAGNOSTICO DE TEA"
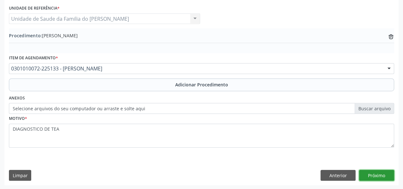
click at [368, 174] on button "Próximo" at bounding box center [376, 175] width 35 height 11
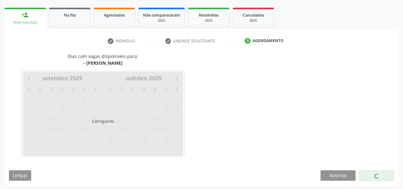
scroll to position [115, 0]
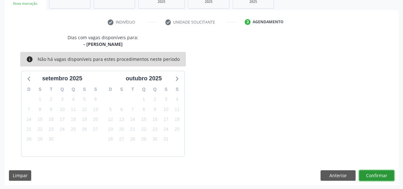
click at [365, 174] on button "Confirmar" at bounding box center [376, 175] width 35 height 11
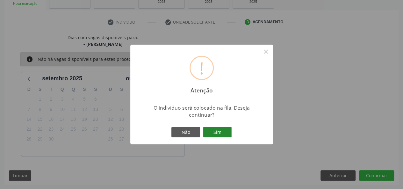
click at [225, 132] on button "Sim" at bounding box center [217, 132] width 29 height 11
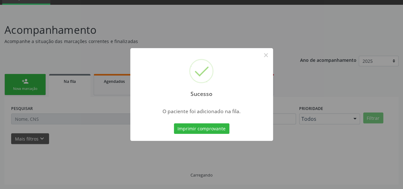
scroll to position [30, 0]
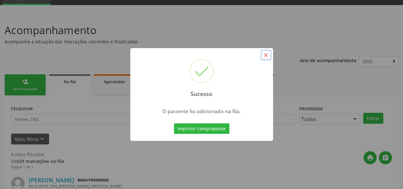
click at [267, 54] on button "×" at bounding box center [266, 55] width 11 height 11
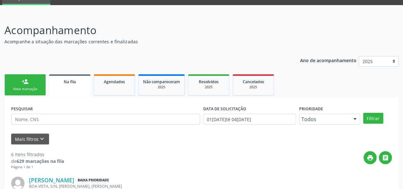
click at [27, 82] on div "person_add" at bounding box center [25, 81] width 7 height 7
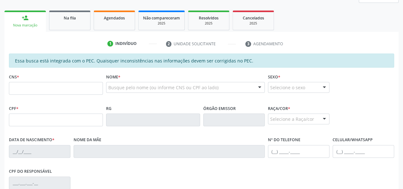
scroll to position [94, 0]
click at [44, 87] on input "text" at bounding box center [56, 88] width 94 height 13
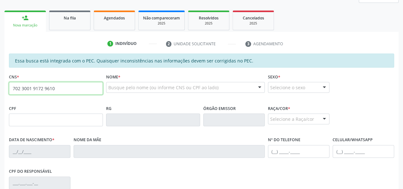
type input "702 3001 9172 9610"
type input "067.767.434-10"
type input "20/01/1981"
type input "Maria Lidia de Souza"
type input "(82) 99405-5842"
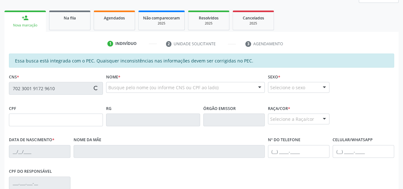
type input "20"
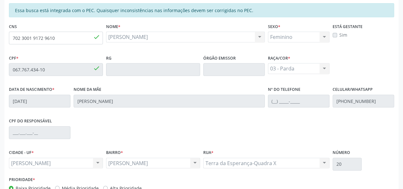
scroll to position [183, 0]
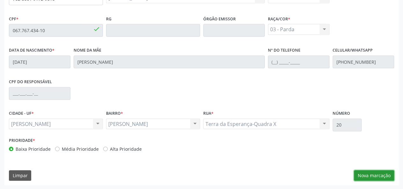
click at [379, 174] on button "Nova marcação" at bounding box center [374, 175] width 40 height 11
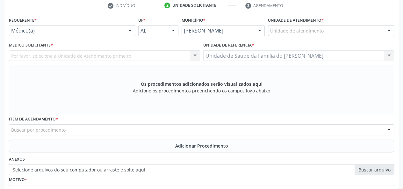
scroll to position [88, 0]
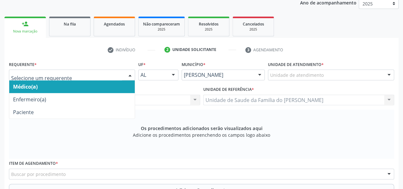
click at [128, 72] on div at bounding box center [130, 75] width 10 height 11
click at [110, 84] on span "Médico(a)" at bounding box center [72, 86] width 126 height 13
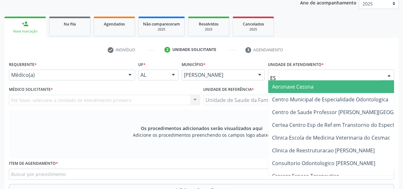
type input "EST"
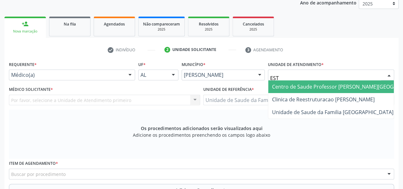
click at [292, 89] on span "Centro de Saude Professor [PERSON_NAME][GEOGRAPHIC_DATA]" at bounding box center [350, 86] width 157 height 7
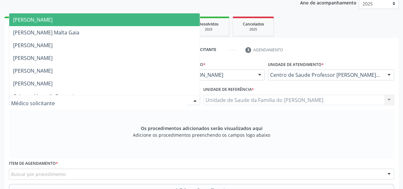
click at [194, 100] on div at bounding box center [195, 100] width 10 height 11
type input "LY"
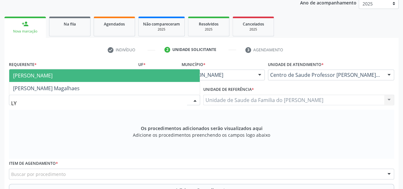
click at [144, 76] on span "Lycia Gama Martins" at bounding box center [104, 75] width 191 height 13
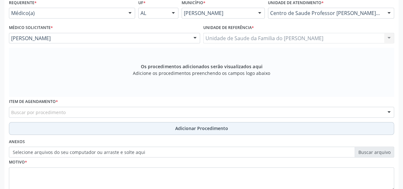
scroll to position [151, 0]
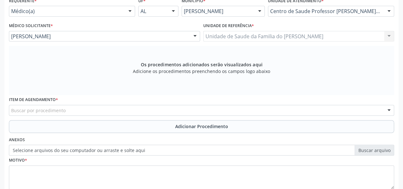
click at [88, 110] on div "Buscar por procedimento" at bounding box center [201, 110] width 385 height 11
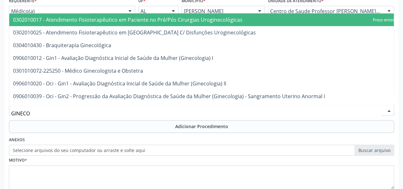
type input "GINECOL"
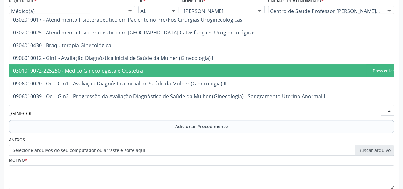
click at [100, 71] on span "0301010072-225250 - Médico Ginecologista e Obstetra" at bounding box center [78, 70] width 130 height 7
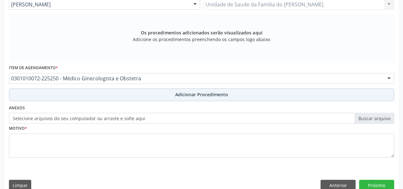
click at [101, 96] on button "Adicionar Procedimento" at bounding box center [201, 94] width 385 height 13
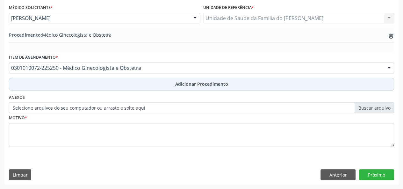
scroll to position [169, 0]
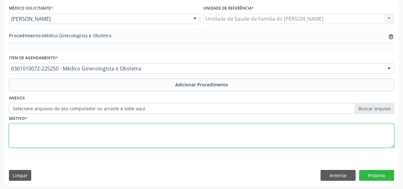
click at [71, 128] on textarea at bounding box center [201, 136] width 385 height 24
type textarea "RETORNO DRA LYCIA"
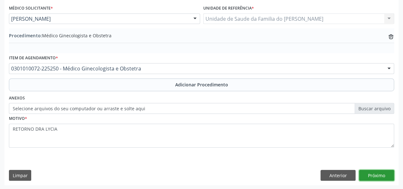
click at [388, 175] on button "Próximo" at bounding box center [376, 175] width 35 height 11
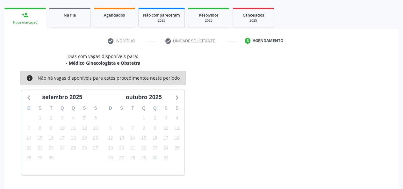
scroll to position [115, 0]
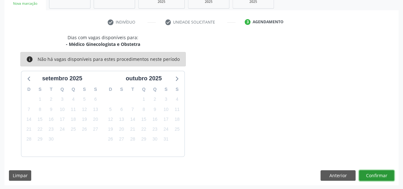
click at [388, 175] on button "Confirmar" at bounding box center [376, 175] width 35 height 11
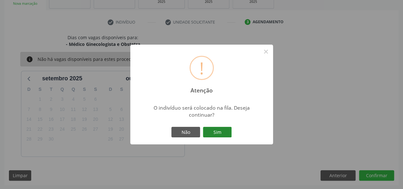
click at [217, 130] on button "Sim" at bounding box center [217, 132] width 29 height 11
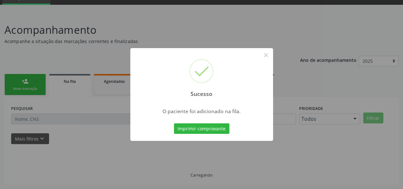
scroll to position [30, 0]
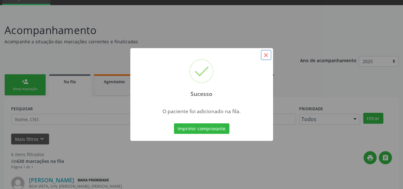
click at [266, 55] on button "×" at bounding box center [266, 55] width 11 height 11
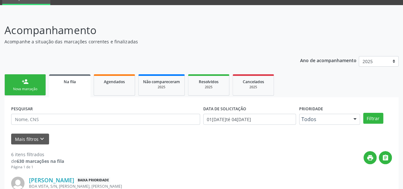
click at [29, 79] on link "person_add Nova marcação" at bounding box center [24, 84] width 41 height 21
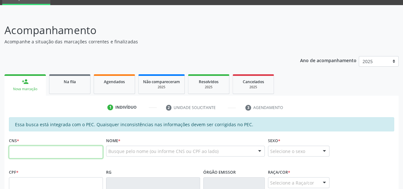
paste input "708 2006 8305 3343"
type input "708 2006 8305 3343"
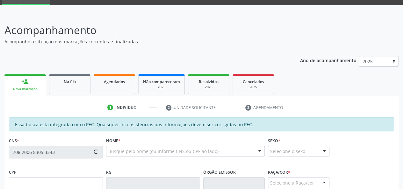
type input "125.162.234-80"
type input "01/05/1996"
type input "Maria Rosinete Marques de Souza"
type input "(82) 99373-8846"
type input "8"
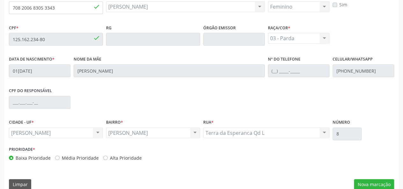
scroll to position [183, 0]
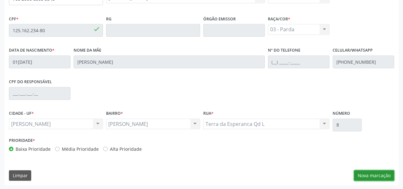
click at [372, 177] on button "Nova marcação" at bounding box center [374, 175] width 40 height 11
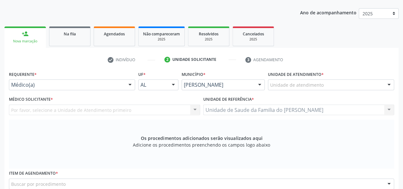
scroll to position [56, 0]
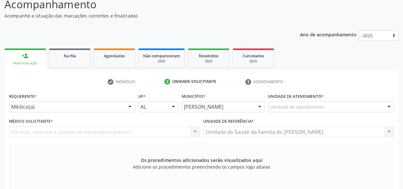
click at [127, 108] on div at bounding box center [130, 107] width 10 height 11
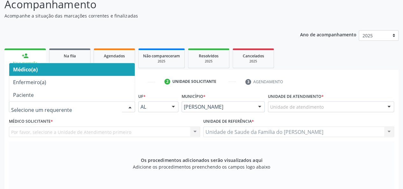
click at [117, 69] on span "Médico(a)" at bounding box center [72, 69] width 126 height 13
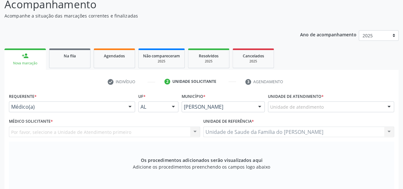
click at [300, 148] on div "Os procedimentos adicionados serão visualizados aqui Adicione os procedimentos …" at bounding box center [201, 166] width 385 height 49
click at [384, 106] on div "Unidade de atendimento Aeronave Baron 58 Aeronave Cessna Associacao Divina Mise…" at bounding box center [331, 106] width 126 height 11
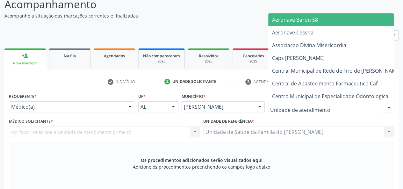
type input "J"
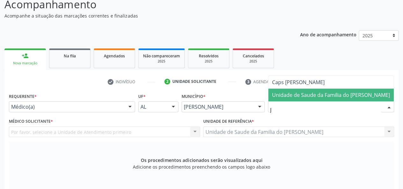
click at [373, 95] on span "Unidade de Saude da Familia do [PERSON_NAME]" at bounding box center [331, 95] width 126 height 13
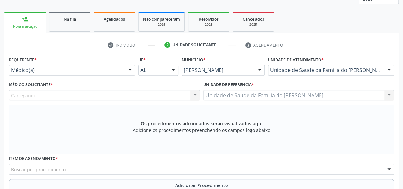
scroll to position [151, 0]
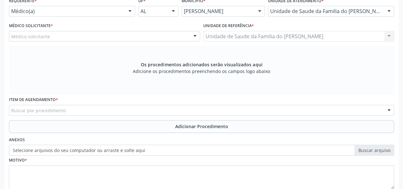
click at [187, 38] on div "Médico solicitante" at bounding box center [104, 36] width 191 height 11
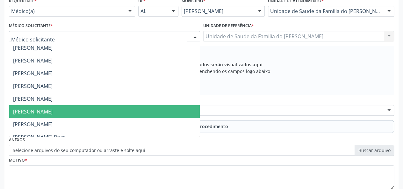
scroll to position [32, 0]
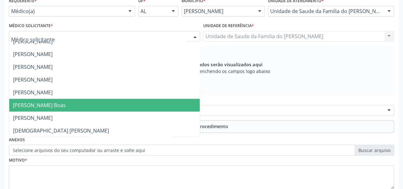
click at [100, 100] on span "[PERSON_NAME] Boas" at bounding box center [104, 105] width 191 height 13
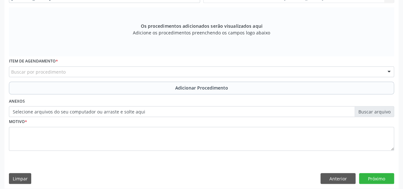
scroll to position [193, 0]
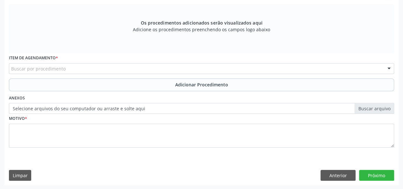
click at [113, 69] on div "Buscar por procedimento" at bounding box center [201, 68] width 385 height 11
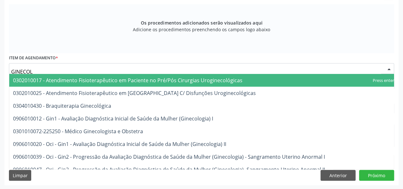
type input "GINECOLO"
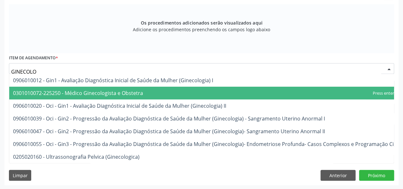
click at [115, 91] on span "0301010072-225250 - Médico Ginecologista e Obstetra" at bounding box center [78, 93] width 130 height 7
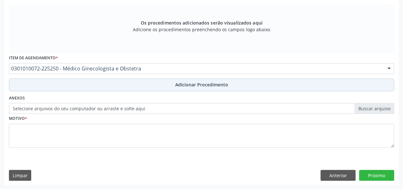
click at [117, 84] on button "Adicionar Procedimento" at bounding box center [201, 84] width 385 height 13
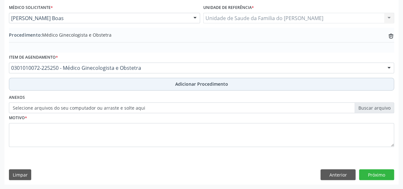
scroll to position [169, 0]
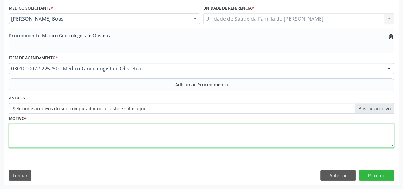
click at [102, 127] on textarea at bounding box center [201, 136] width 385 height 24
type textarea "VAGINITE"
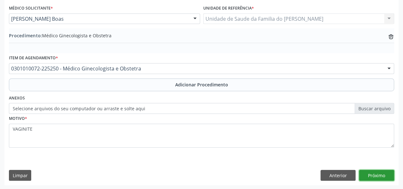
click at [377, 173] on button "Próximo" at bounding box center [376, 175] width 35 height 11
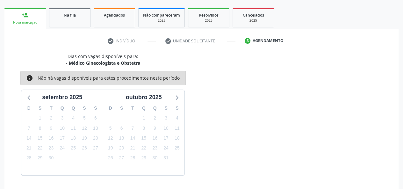
scroll to position [115, 0]
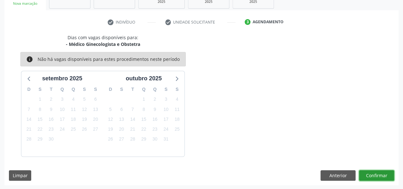
click at [374, 176] on button "Confirmar" at bounding box center [376, 175] width 35 height 11
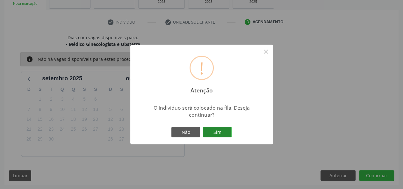
click at [220, 135] on button "Sim" at bounding box center [217, 132] width 29 height 11
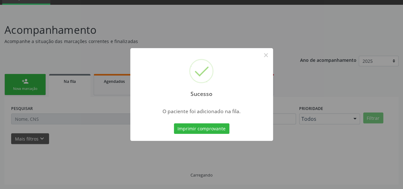
scroll to position [30, 0]
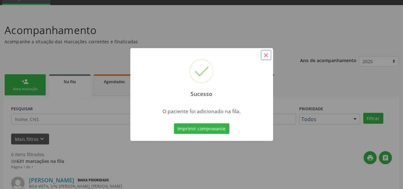
click at [265, 52] on button "×" at bounding box center [266, 55] width 11 height 11
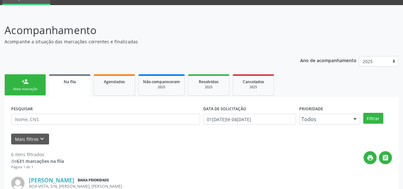
click at [29, 87] on div "Nova marcação" at bounding box center [25, 89] width 32 height 5
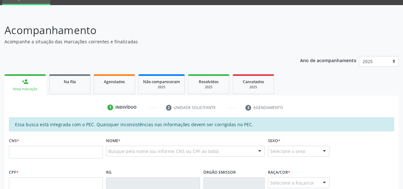
scroll to position [94, 0]
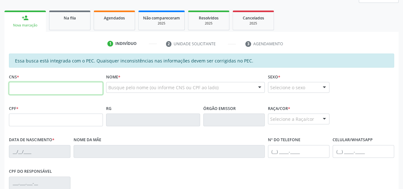
click at [41, 89] on input "text" at bounding box center [56, 88] width 94 height 13
type input "705 0038 1199 1650"
type input "066.543.574-69"
type input "21/05/1978"
type input "Maria Lidia de Souz"
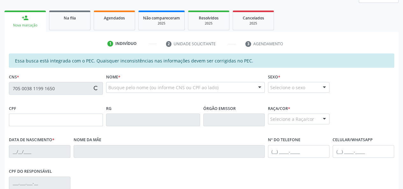
type input "(82) 98887-2371"
type input "8"
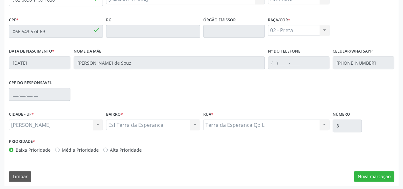
scroll to position [183, 0]
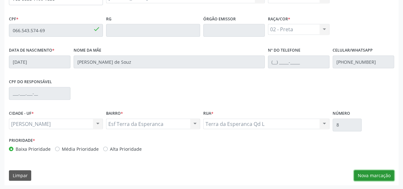
click at [383, 176] on button "Nova marcação" at bounding box center [374, 175] width 40 height 11
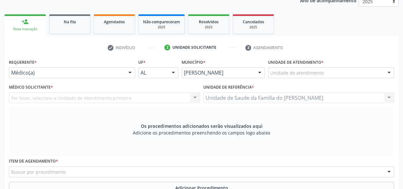
scroll to position [88, 0]
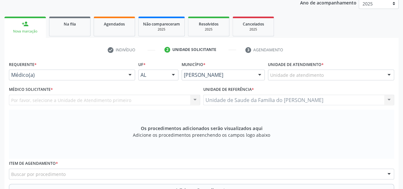
click at [124, 75] on div "Médico(a)" at bounding box center [72, 75] width 126 height 11
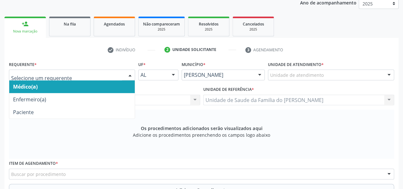
click at [111, 87] on span "Médico(a)" at bounding box center [72, 86] width 126 height 13
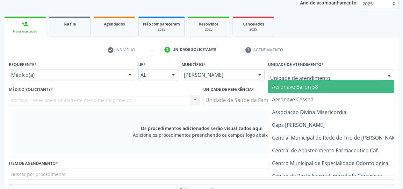
type input "J"
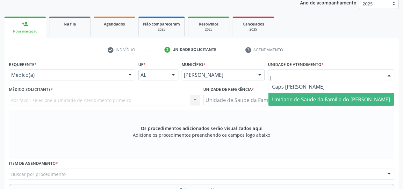
click at [319, 98] on span "Unidade de Saude da Familia do [PERSON_NAME]" at bounding box center [331, 99] width 118 height 7
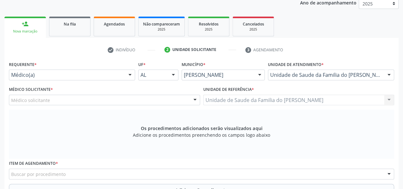
click at [193, 98] on div at bounding box center [195, 100] width 10 height 11
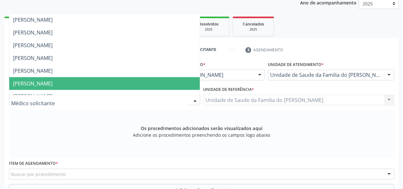
click at [149, 80] on span "[PERSON_NAME]" at bounding box center [104, 83] width 191 height 13
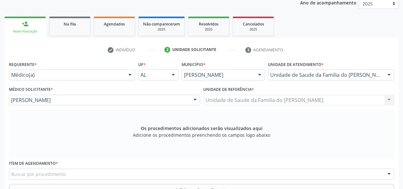
scroll to position [183, 0]
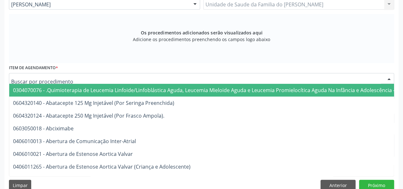
click at [124, 79] on div at bounding box center [201, 78] width 385 height 11
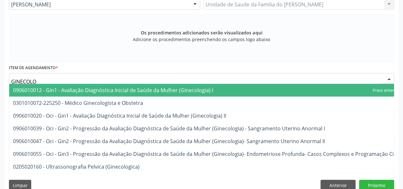
type input "GINECOLOG"
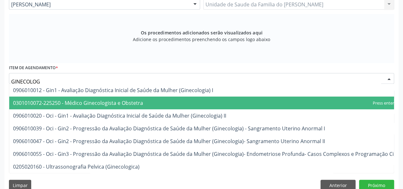
click at [121, 98] on span "0301010072-225250 - Médico Ginecologista e Obstetra" at bounding box center [212, 103] width 406 height 13
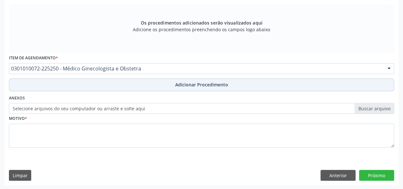
click at [120, 87] on button "Adicionar Procedimento" at bounding box center [201, 84] width 385 height 13
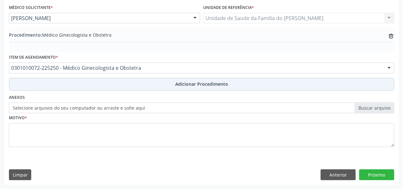
scroll to position [169, 0]
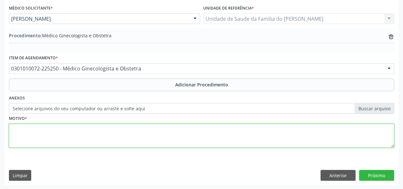
click at [117, 134] on textarea at bounding box center [201, 136] width 385 height 24
click at [32, 128] on textarea "QUEDA D ELIBIDO" at bounding box center [201, 136] width 385 height 24
click at [38, 129] on textarea "QUEDA DE ELIBIDO" at bounding box center [201, 136] width 385 height 24
type textarea "QUEDA DE LIBIDO"
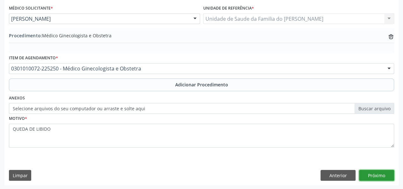
click at [383, 176] on button "Próximo" at bounding box center [376, 175] width 35 height 11
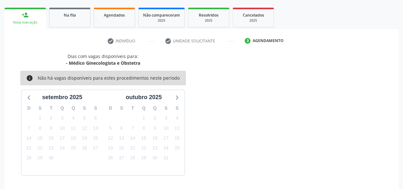
scroll to position [115, 0]
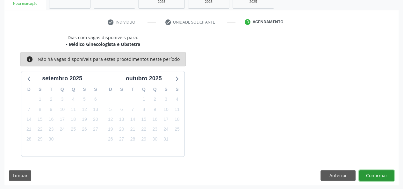
click at [377, 175] on button "Confirmar" at bounding box center [376, 175] width 35 height 11
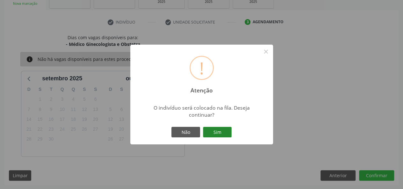
click at [219, 130] on button "Sim" at bounding box center [217, 132] width 29 height 11
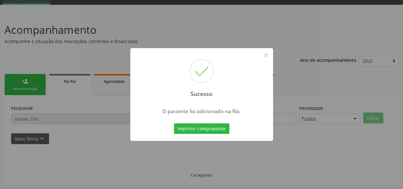
scroll to position [30, 0]
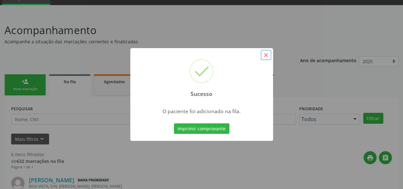
click at [264, 56] on button "×" at bounding box center [266, 55] width 11 height 11
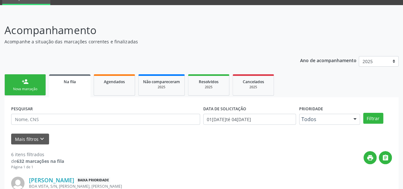
click at [20, 84] on link "person_add Nova marcação" at bounding box center [24, 84] width 41 height 21
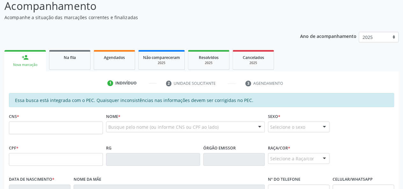
scroll to position [94, 0]
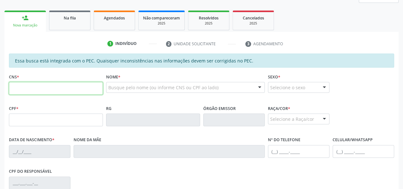
click at [54, 86] on input "text" at bounding box center [56, 88] width 94 height 13
type input "705 0038 1199 1650"
type input "066.543.574-69"
type input "21/05/1978"
type input "Maria Lidia de Souz"
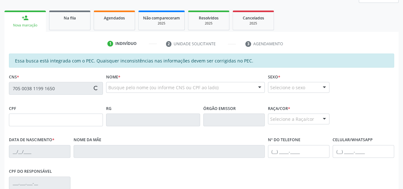
type input "(82) 98887-2371"
type input "8"
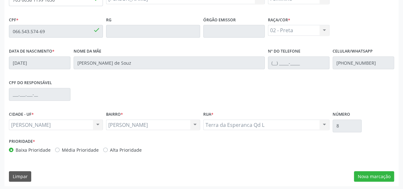
scroll to position [183, 0]
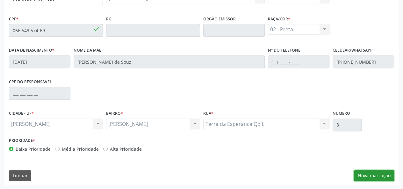
click at [359, 175] on button "Nova marcação" at bounding box center [374, 175] width 40 height 11
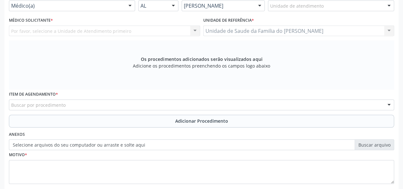
scroll to position [120, 0]
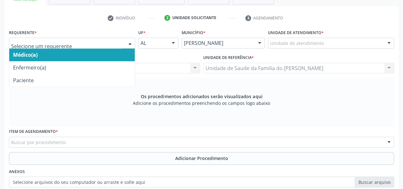
click at [82, 50] on span "Médico(a)" at bounding box center [72, 54] width 126 height 13
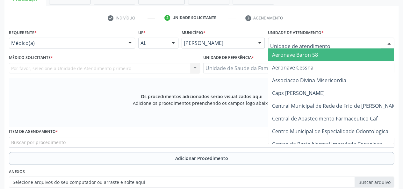
type input "J"
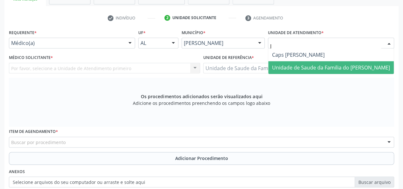
click at [313, 70] on span "Unidade de Saude da Familia do [PERSON_NAME]" at bounding box center [331, 67] width 118 height 7
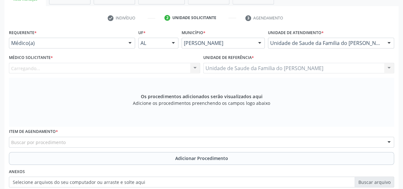
click at [152, 71] on div "Carregando... Nenhum resultado encontrado para: " " Não há nenhuma opção para s…" at bounding box center [104, 68] width 191 height 11
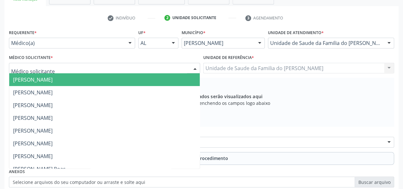
click at [152, 70] on div at bounding box center [104, 68] width 191 height 11
type input "J"
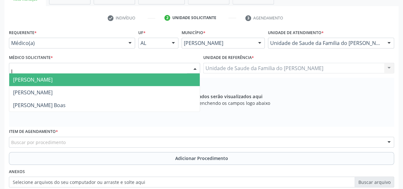
drag, startPoint x: 121, startPoint y: 94, endPoint x: 129, endPoint y: 82, distance: 14.3
click at [129, 82] on ul "Jessica Wanessa da Silva Correia Joao Casado Filho Jorge de Souza Villas Boas N…" at bounding box center [104, 92] width 191 height 38
click at [129, 82] on span "[PERSON_NAME]" at bounding box center [104, 79] width 191 height 13
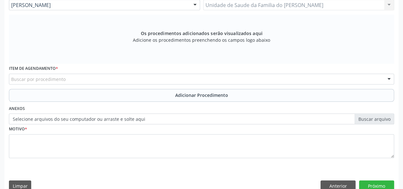
scroll to position [183, 0]
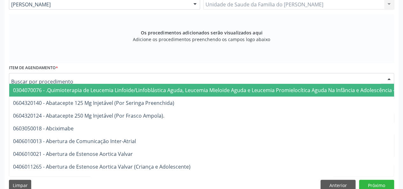
click at [130, 80] on div at bounding box center [201, 78] width 385 height 11
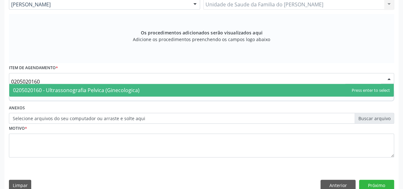
click at [129, 92] on span "0205020160 - Ultrassonografia Pelvica (Ginecologica)" at bounding box center [76, 90] width 127 height 7
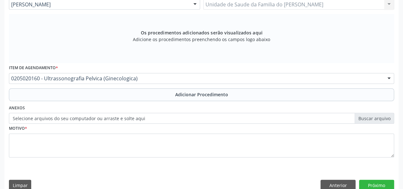
click at [129, 92] on button "Adicionar Procedimento" at bounding box center [201, 94] width 385 height 13
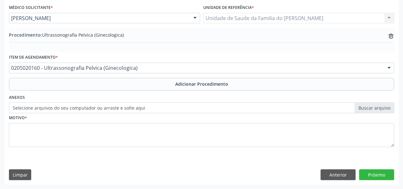
scroll to position [169, 0]
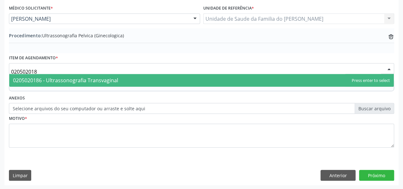
type input "0205020186"
click at [110, 74] on span "0205020186 - Ultrassonografia Transvaginal" at bounding box center [201, 80] width 385 height 13
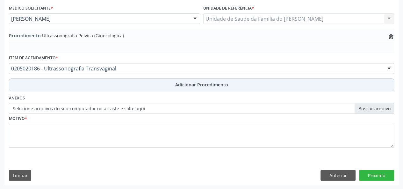
click at [113, 84] on button "Adicionar Procedimento" at bounding box center [201, 84] width 385 height 13
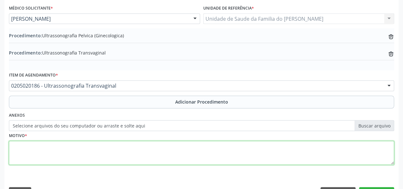
click at [108, 142] on textarea at bounding box center [201, 153] width 385 height 24
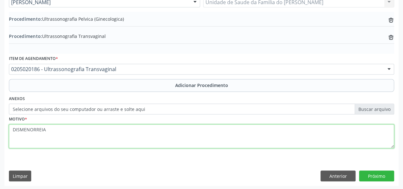
scroll to position [186, 0]
type textarea "DISMENORREIA"
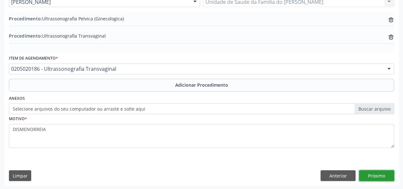
click at [366, 173] on button "Próximo" at bounding box center [376, 175] width 35 height 11
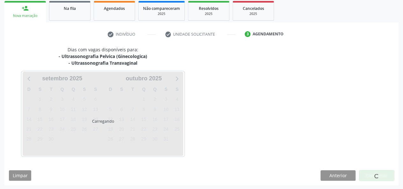
scroll to position [122, 0]
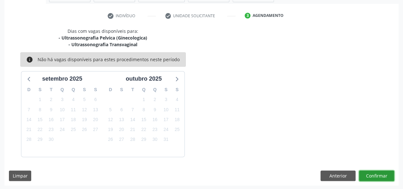
click at [366, 173] on button "Confirmar" at bounding box center [376, 176] width 35 height 11
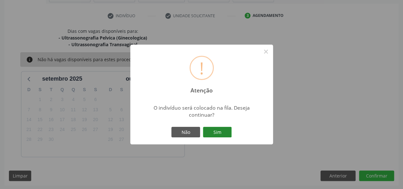
click at [217, 132] on button "Sim" at bounding box center [217, 132] width 29 height 11
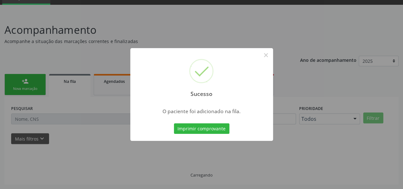
scroll to position [30, 0]
